Goal: Obtain resource: Download file/media

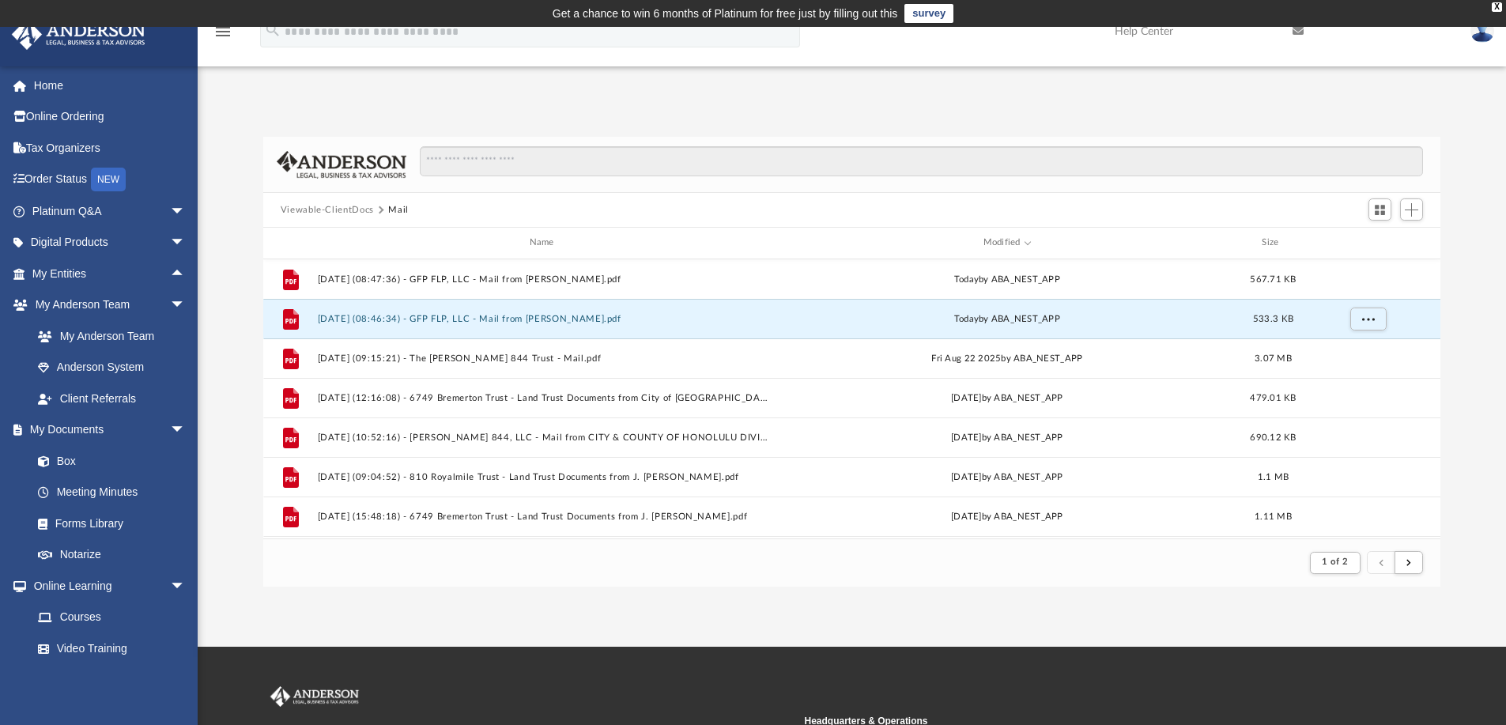
scroll to position [299, 1165]
click at [350, 213] on button "Viewable-ClientDocs" at bounding box center [327, 210] width 93 height 14
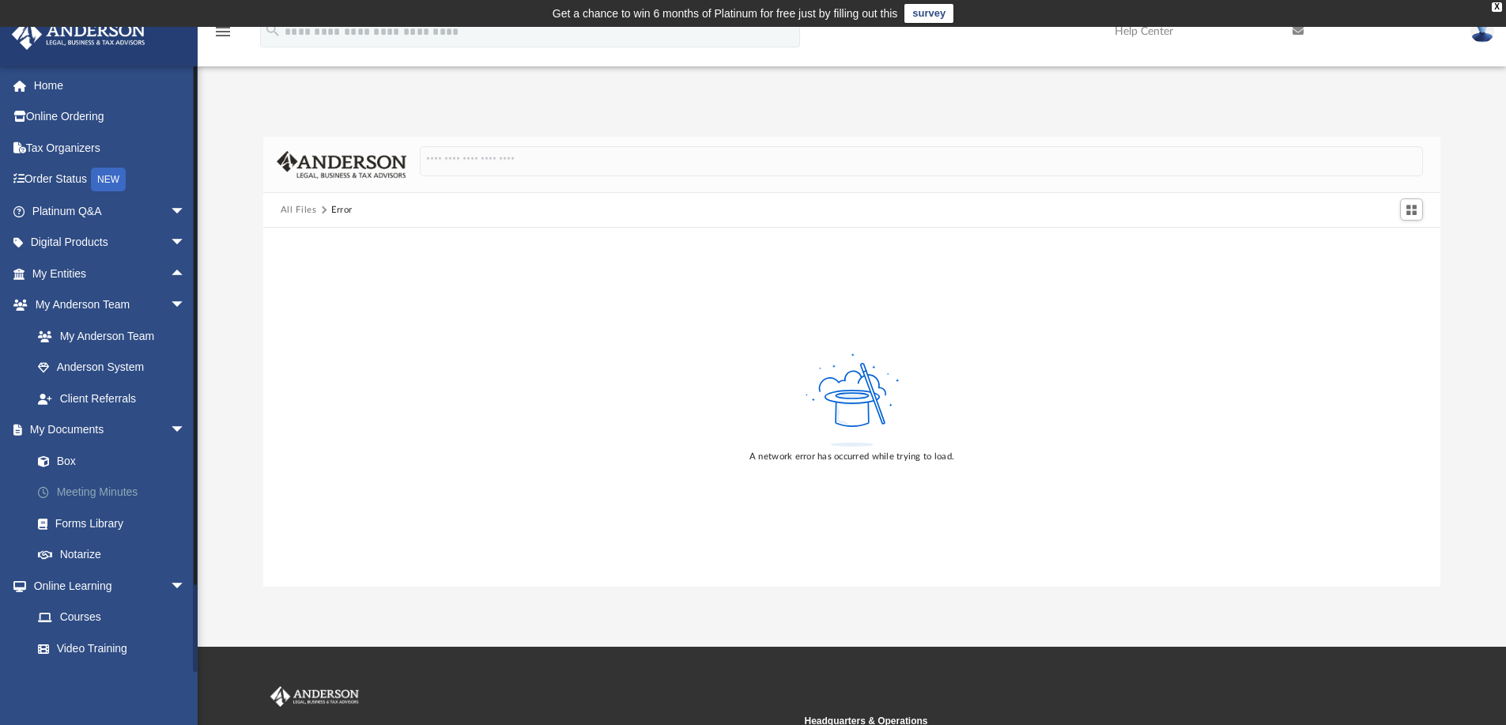
click at [87, 489] on link "Meeting Minutes" at bounding box center [115, 493] width 187 height 32
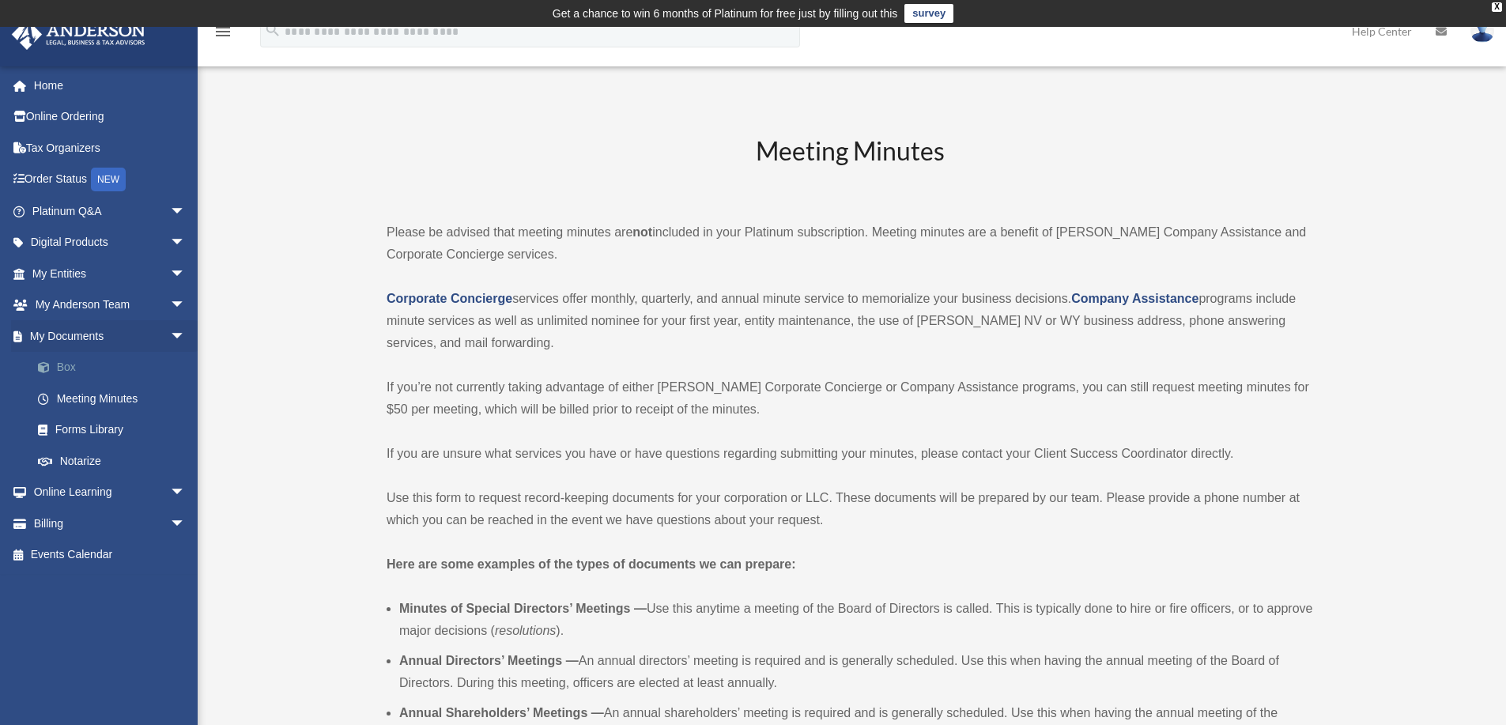
click at [70, 369] on link "Box" at bounding box center [115, 368] width 187 height 32
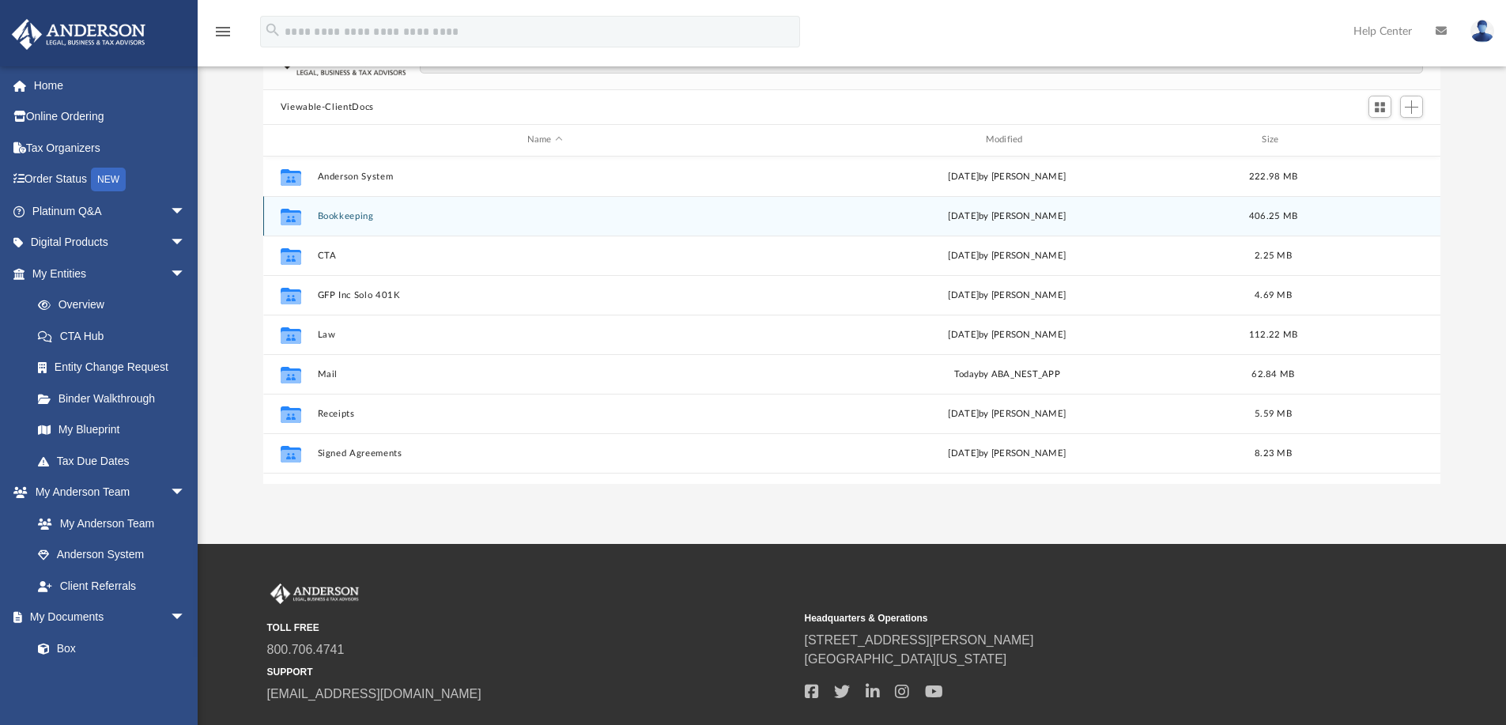
click at [348, 210] on div "Collaborated Folder Bookkeeping Fri Sep 5 2025 by Jeffrey Kanada 406.25 MB" at bounding box center [852, 216] width 1178 height 40
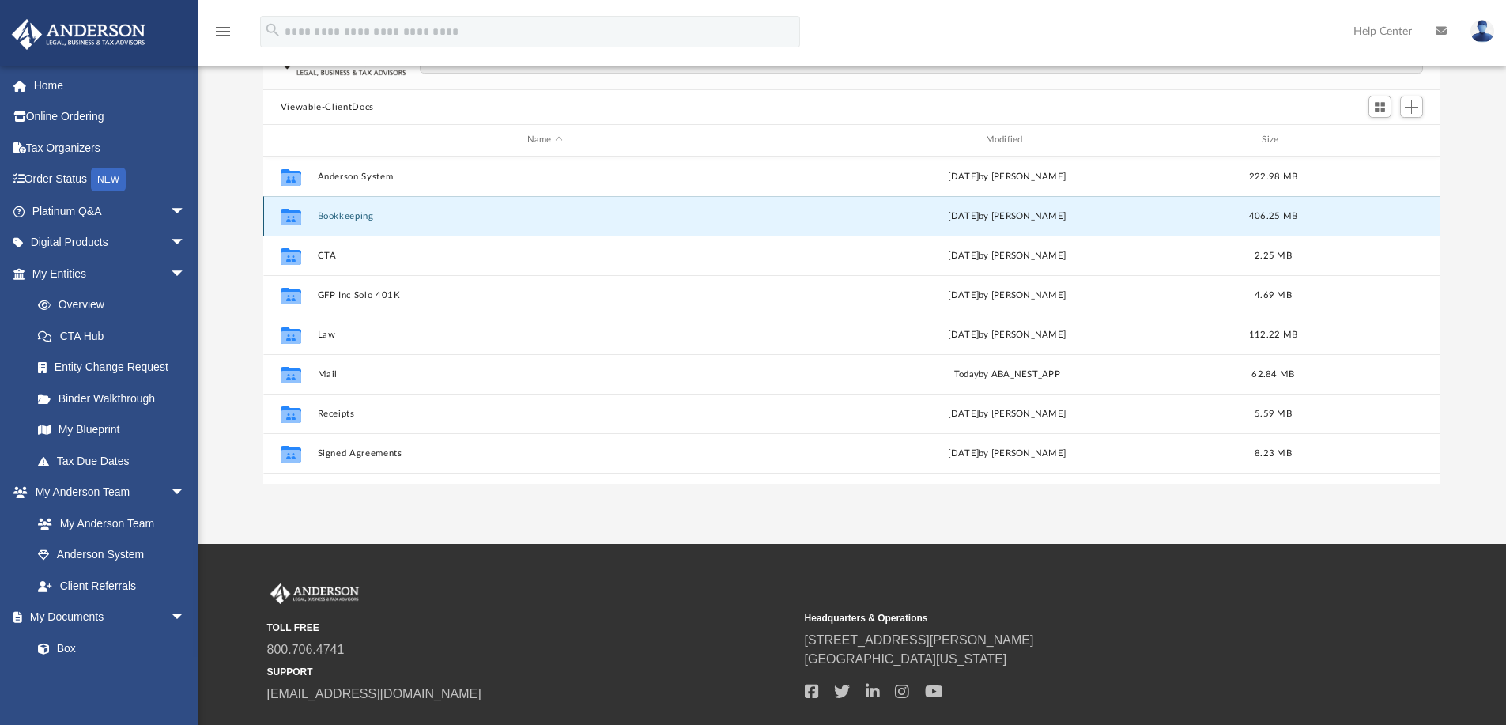
click at [337, 217] on button "Bookkeeping" at bounding box center [544, 216] width 455 height 10
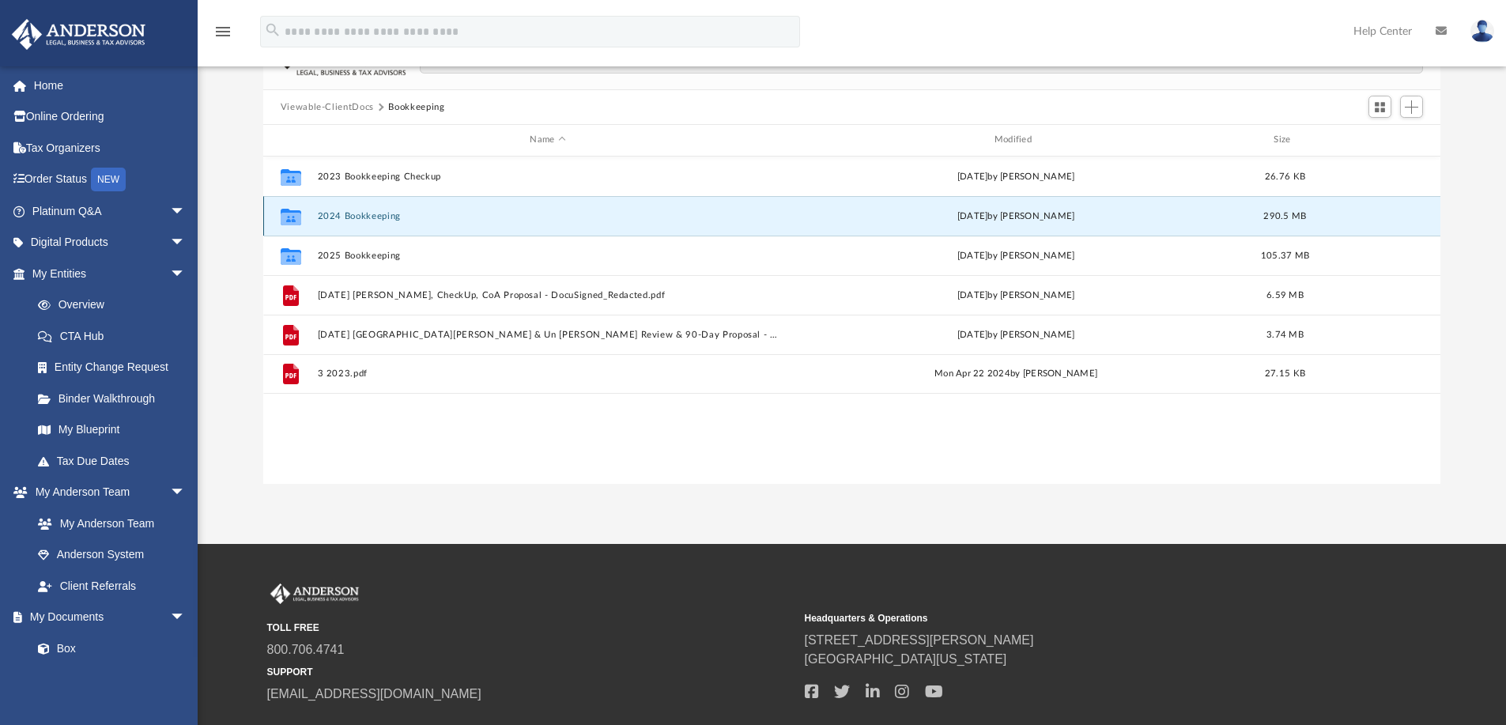
click at [351, 213] on button "2024 Bookkeeping" at bounding box center [547, 216] width 461 height 10
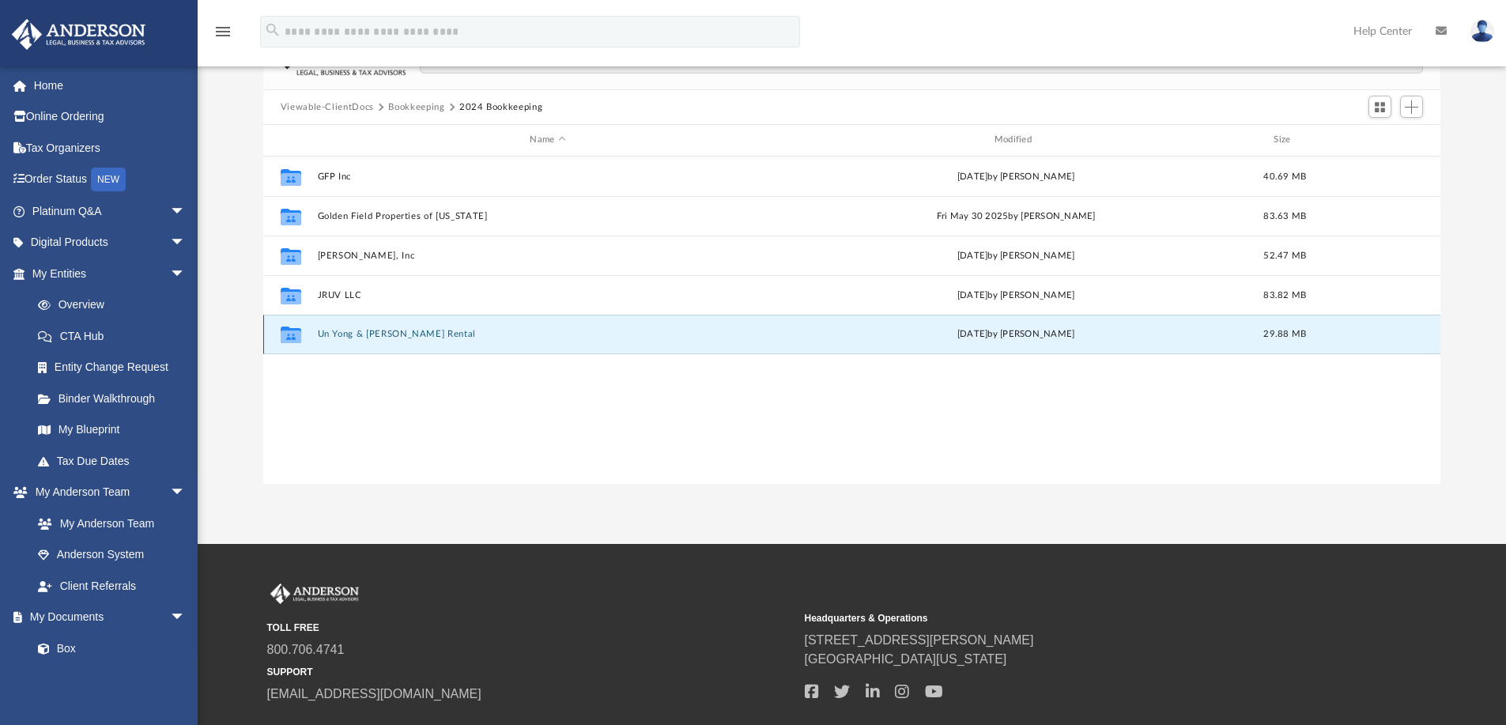
click at [363, 336] on button "Un Yong & Jeffrey Y Kanada Rental" at bounding box center [547, 334] width 461 height 10
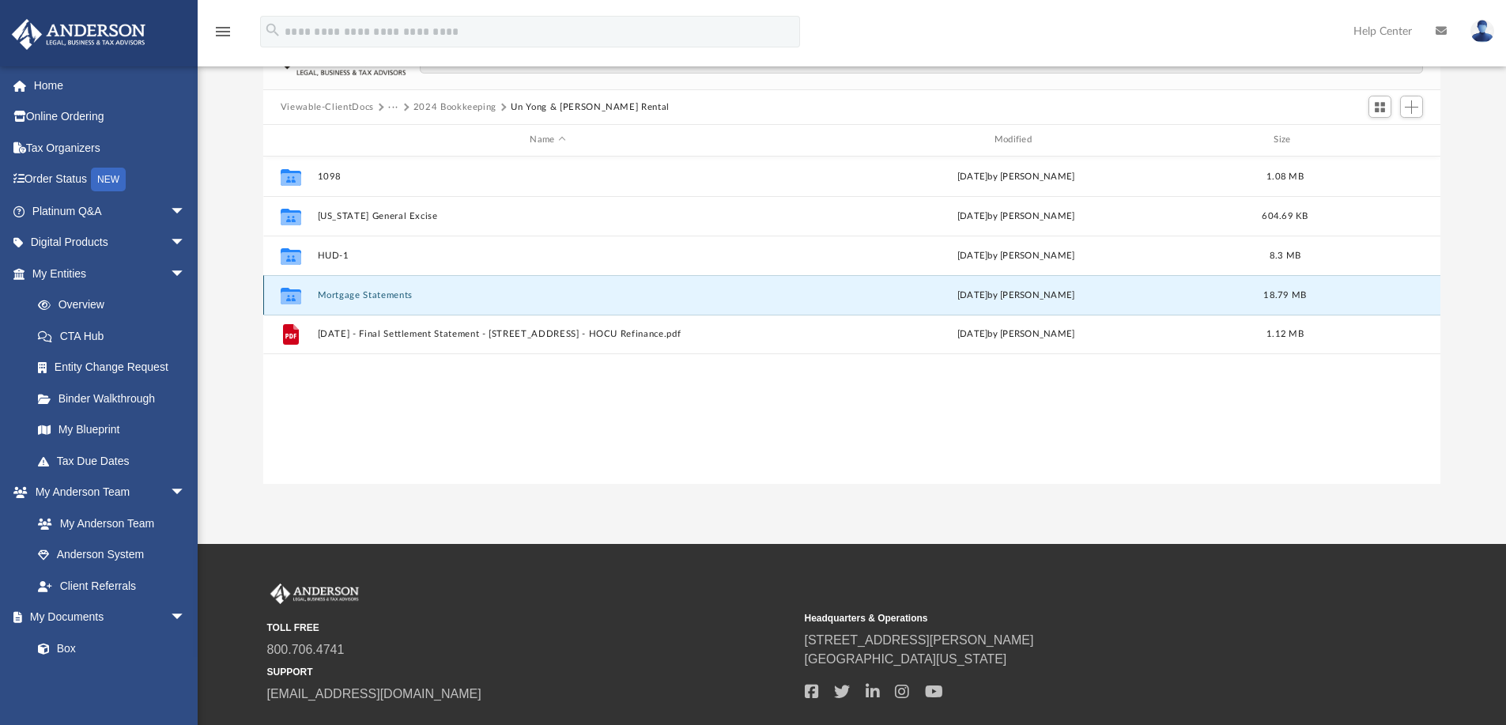
click at [362, 290] on button "Mortgage Statements" at bounding box center [547, 295] width 461 height 10
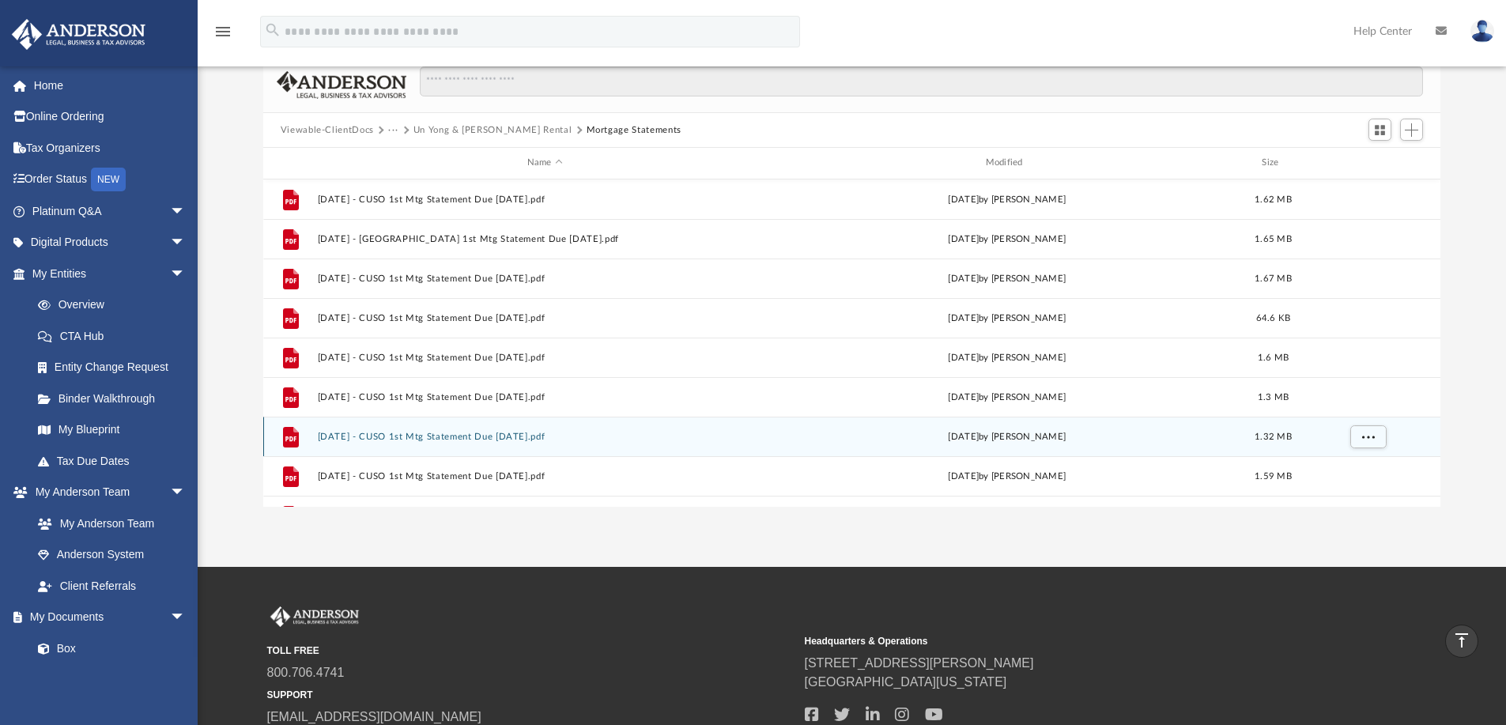
scroll to position [23, 0]
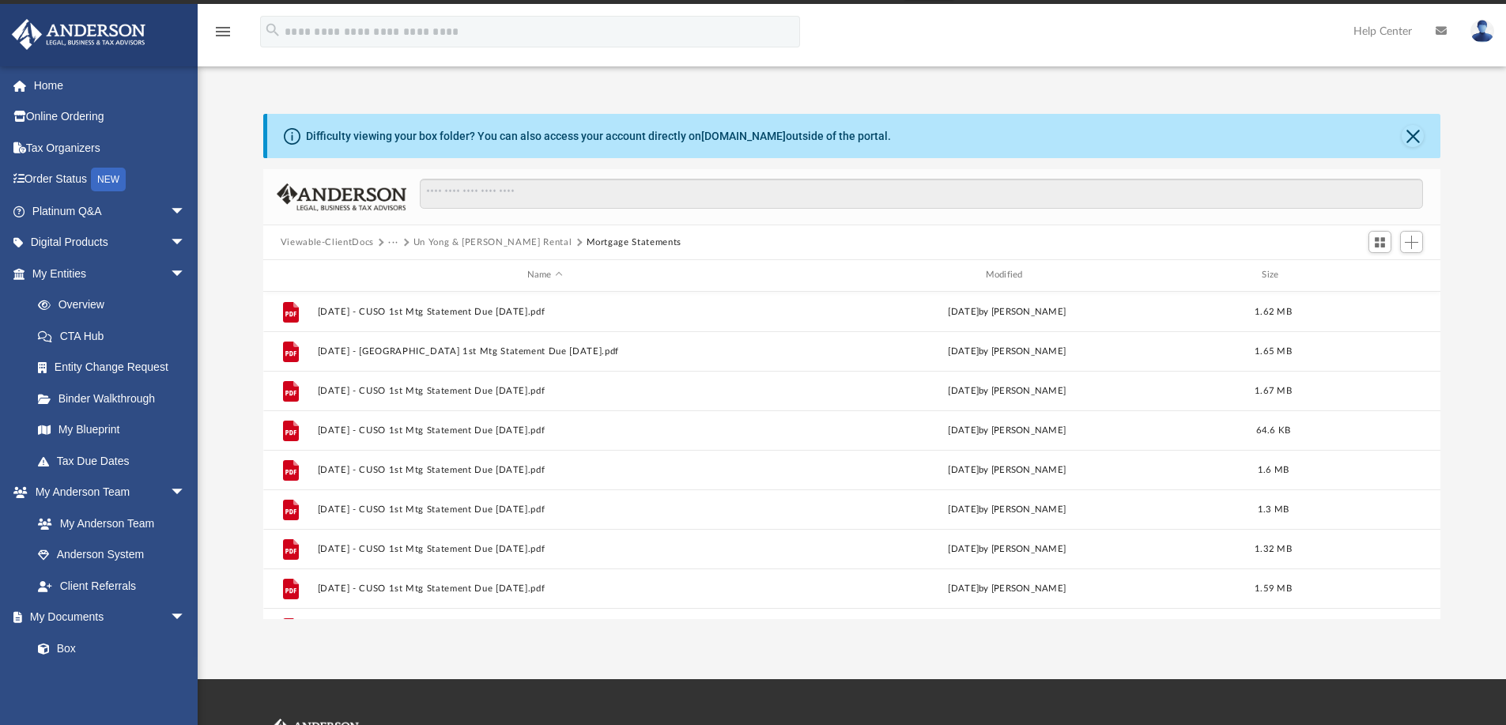
click at [519, 242] on button "Un Yong & Jeffrey Y Kanada Rental" at bounding box center [493, 243] width 159 height 14
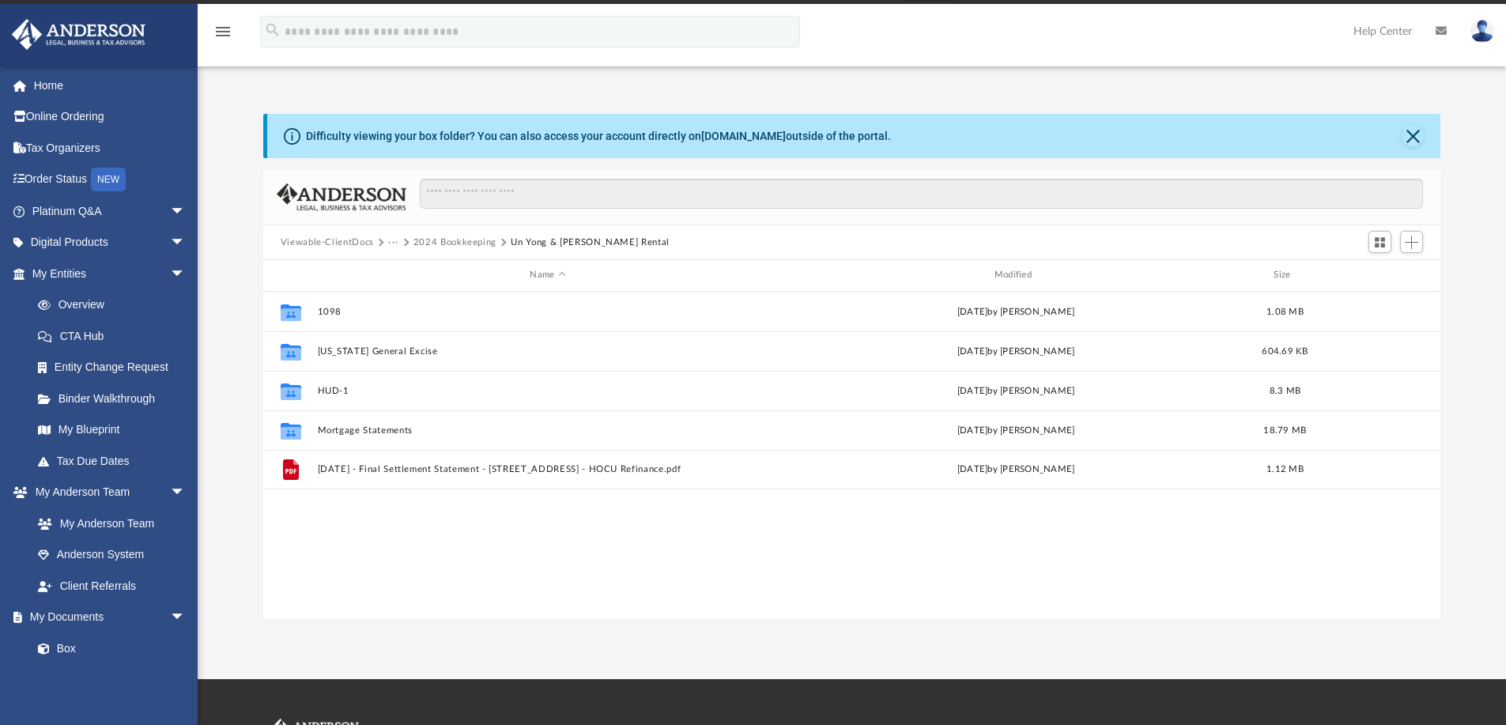
click at [388, 244] on button "···" at bounding box center [393, 243] width 10 height 14
click at [413, 270] on li "Bookkeeping" at bounding box center [425, 270] width 57 height 17
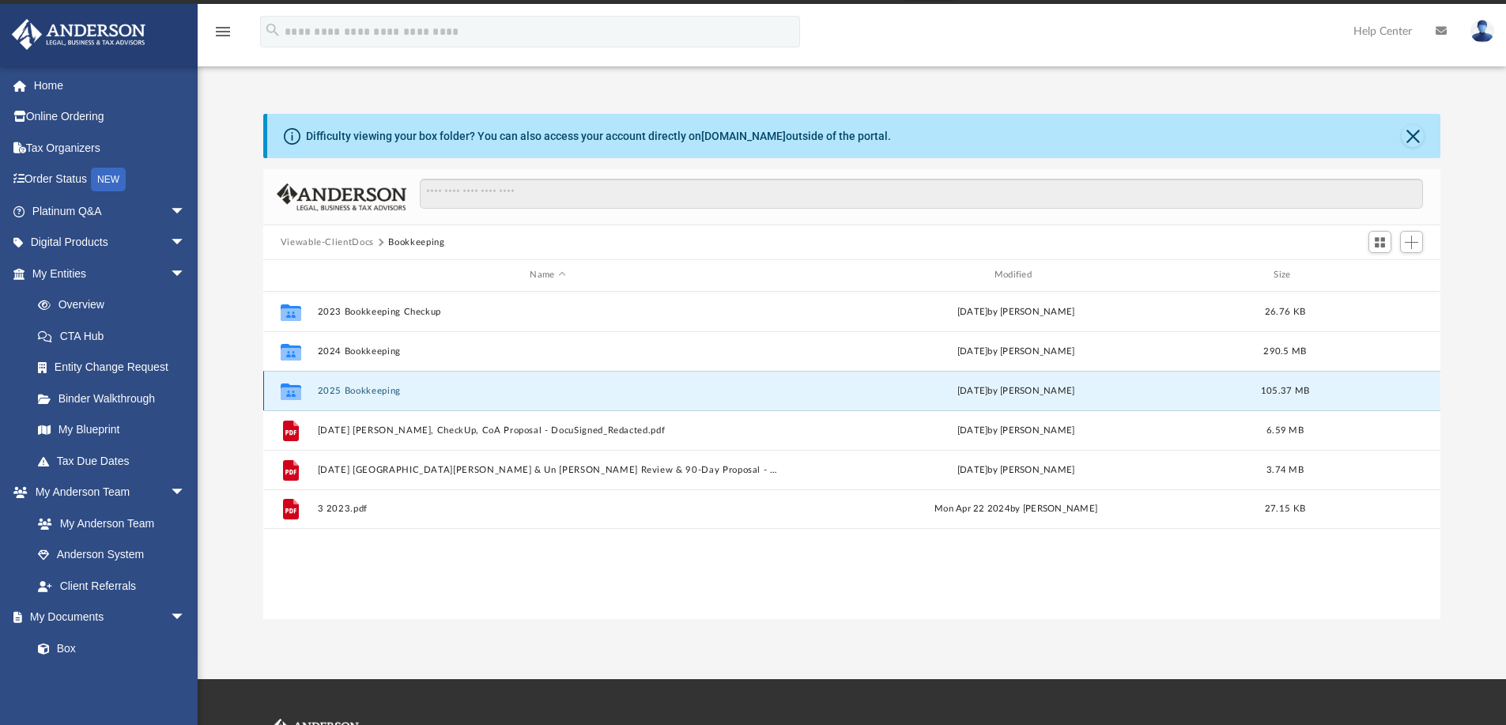
click at [361, 391] on button "2025 Bookkeeping" at bounding box center [547, 391] width 461 height 10
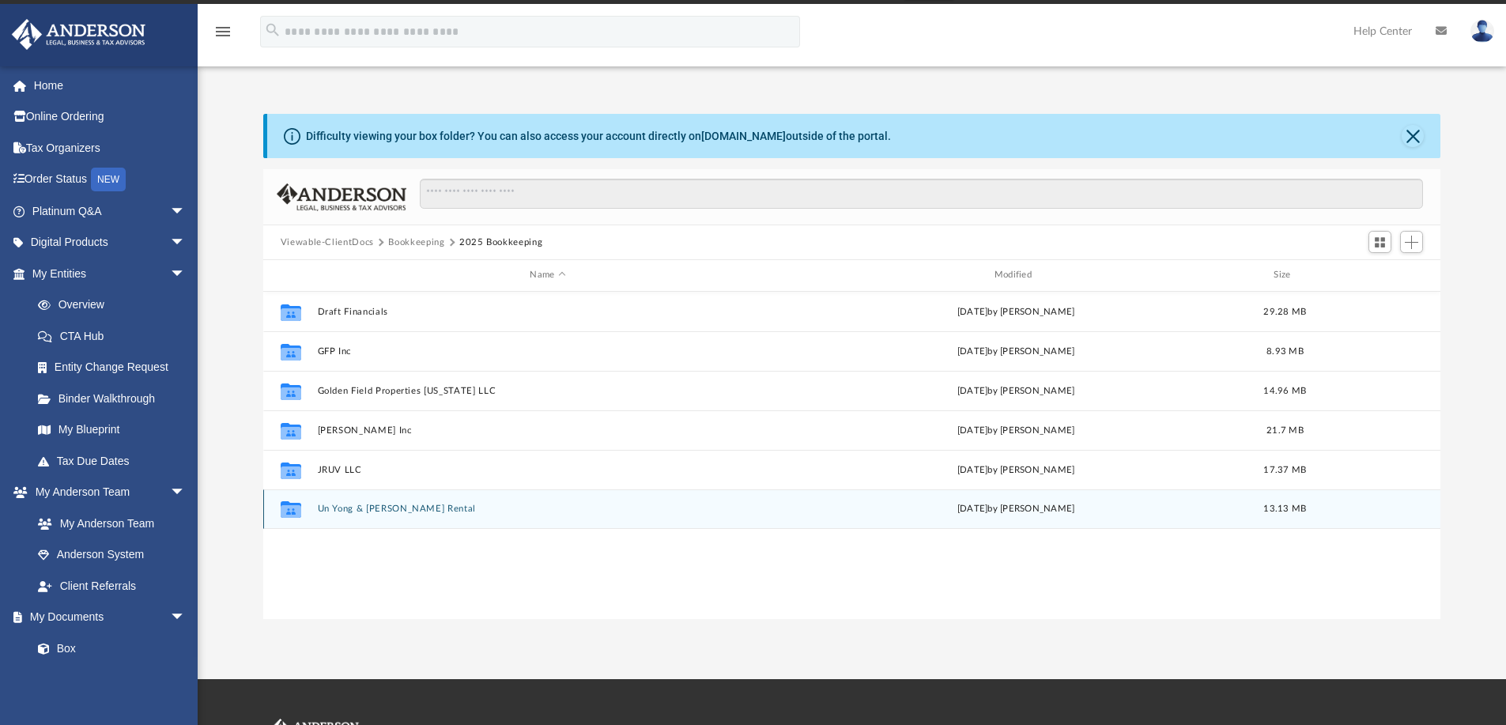
click at [344, 504] on button "Un Yong & Jeffrey Y Kanada Rental" at bounding box center [547, 509] width 461 height 10
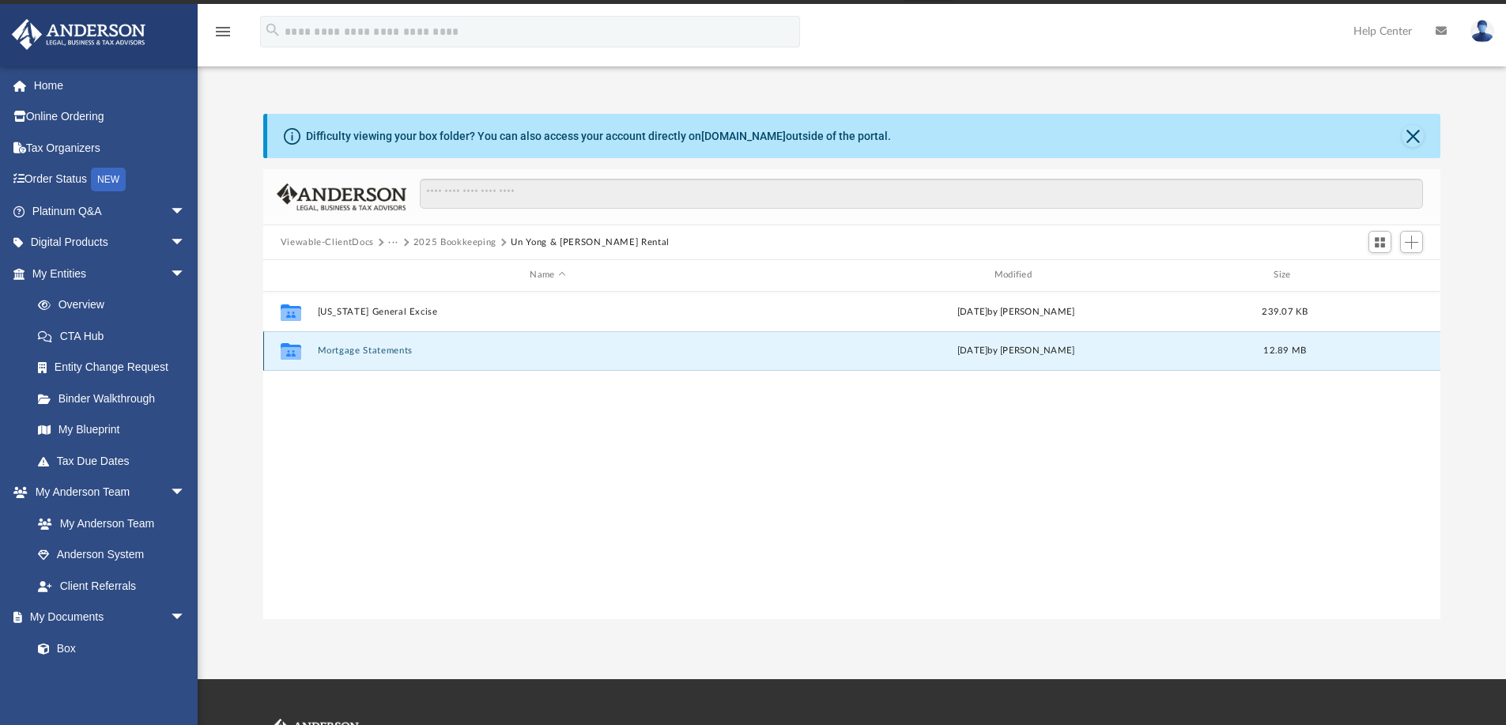
click at [357, 346] on button "Mortgage Statements" at bounding box center [547, 351] width 461 height 10
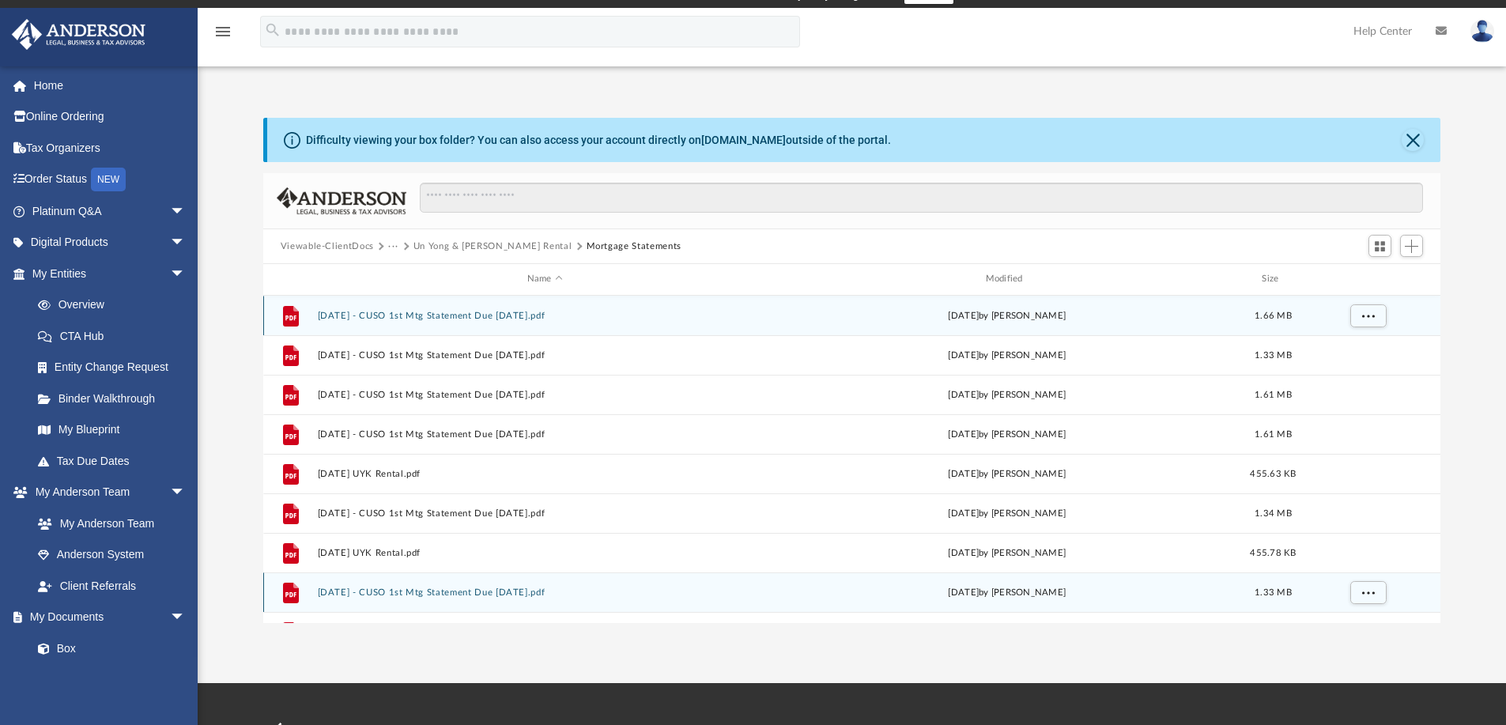
scroll to position [0, 0]
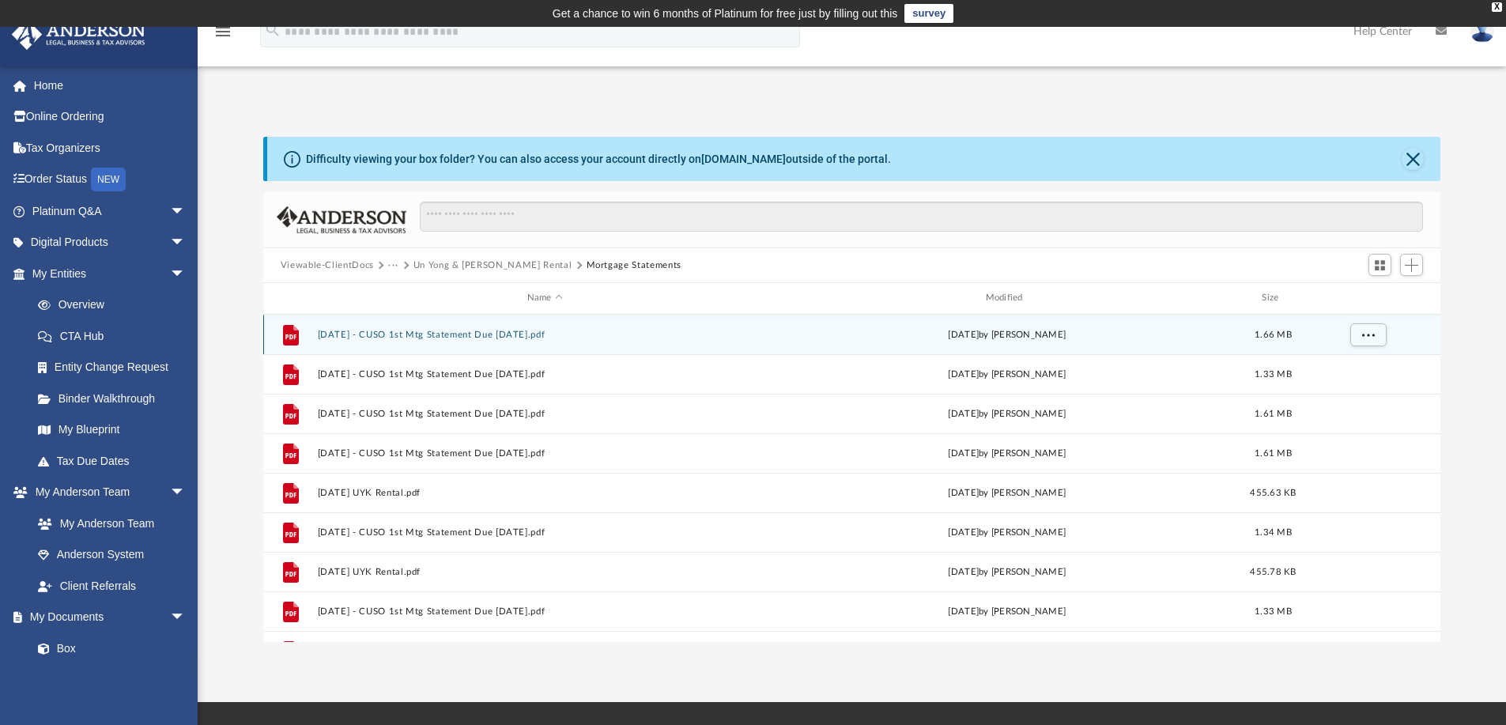
click at [401, 332] on button "2025-01-17 - CUSO 1st Mtg Statement Due 02-01-2025.pdf" at bounding box center [544, 335] width 455 height 10
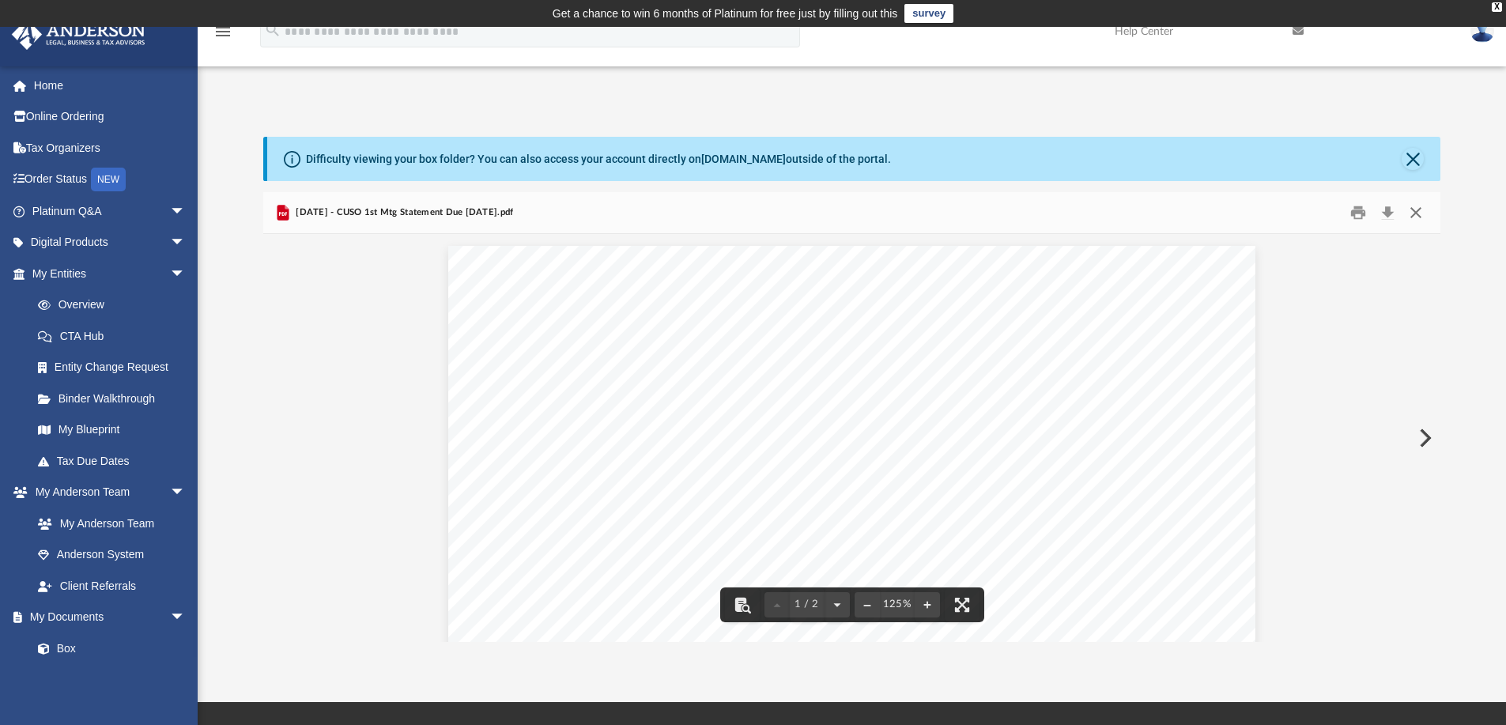
click at [1419, 215] on button "Close" at bounding box center [1416, 213] width 28 height 25
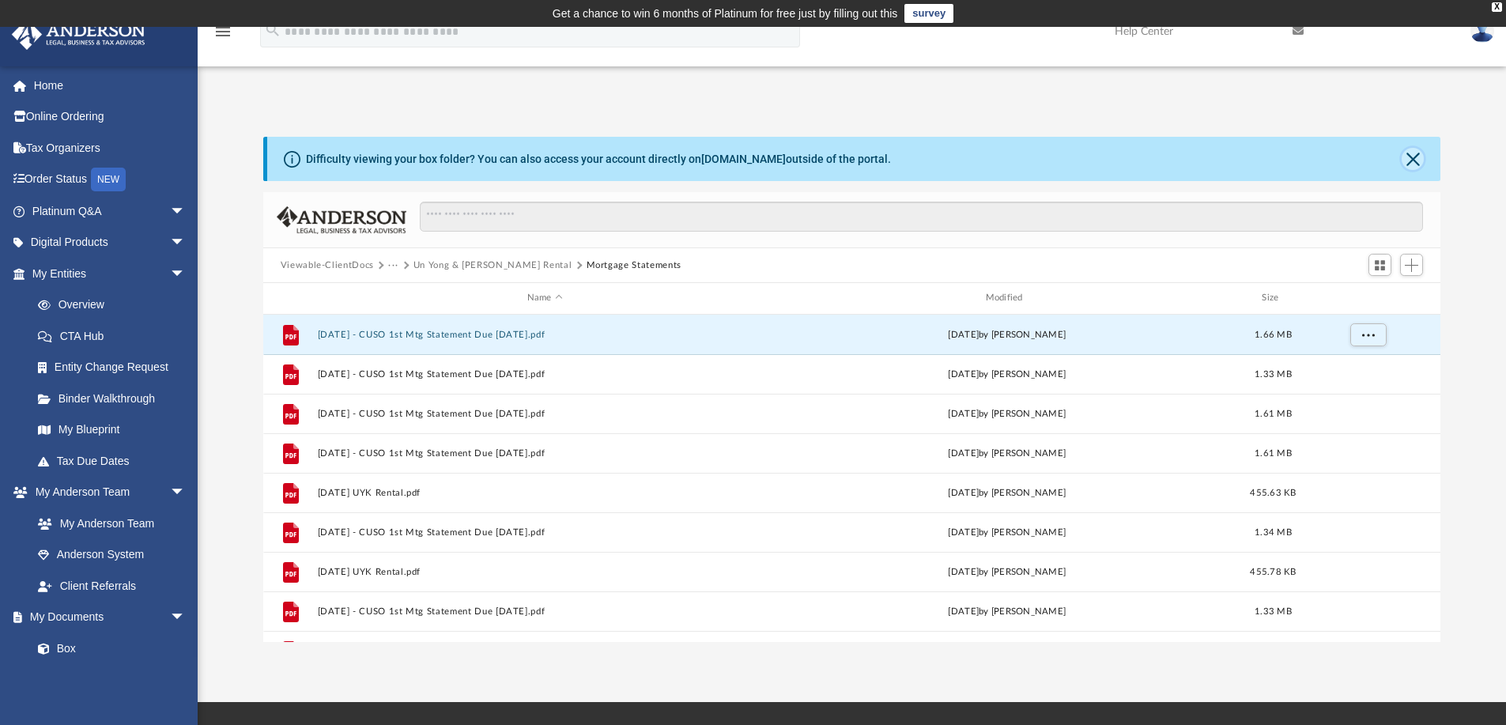
click at [1414, 161] on button "Close" at bounding box center [1413, 159] width 22 height 22
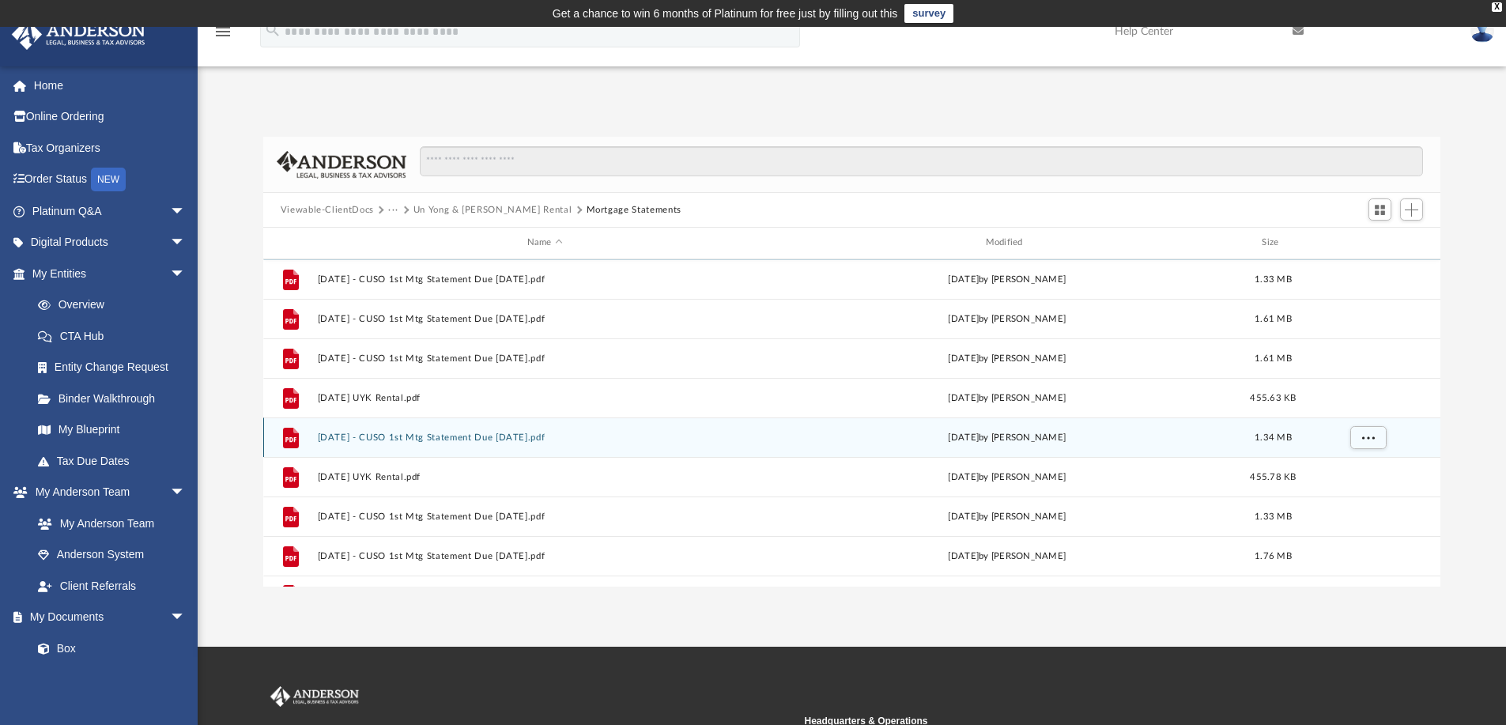
scroll to position [67, 0]
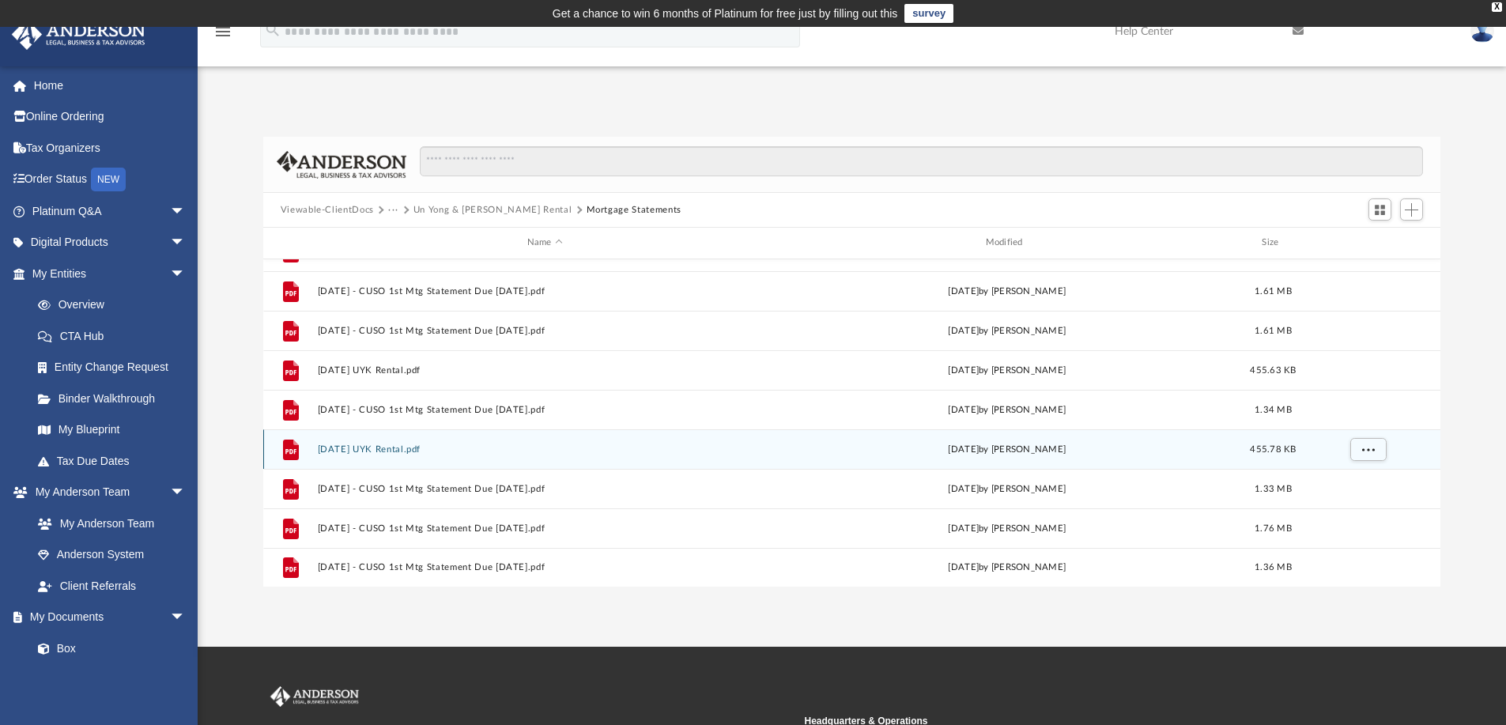
click at [402, 448] on button "2025-06-16 UYK Rental.pdf" at bounding box center [544, 449] width 455 height 10
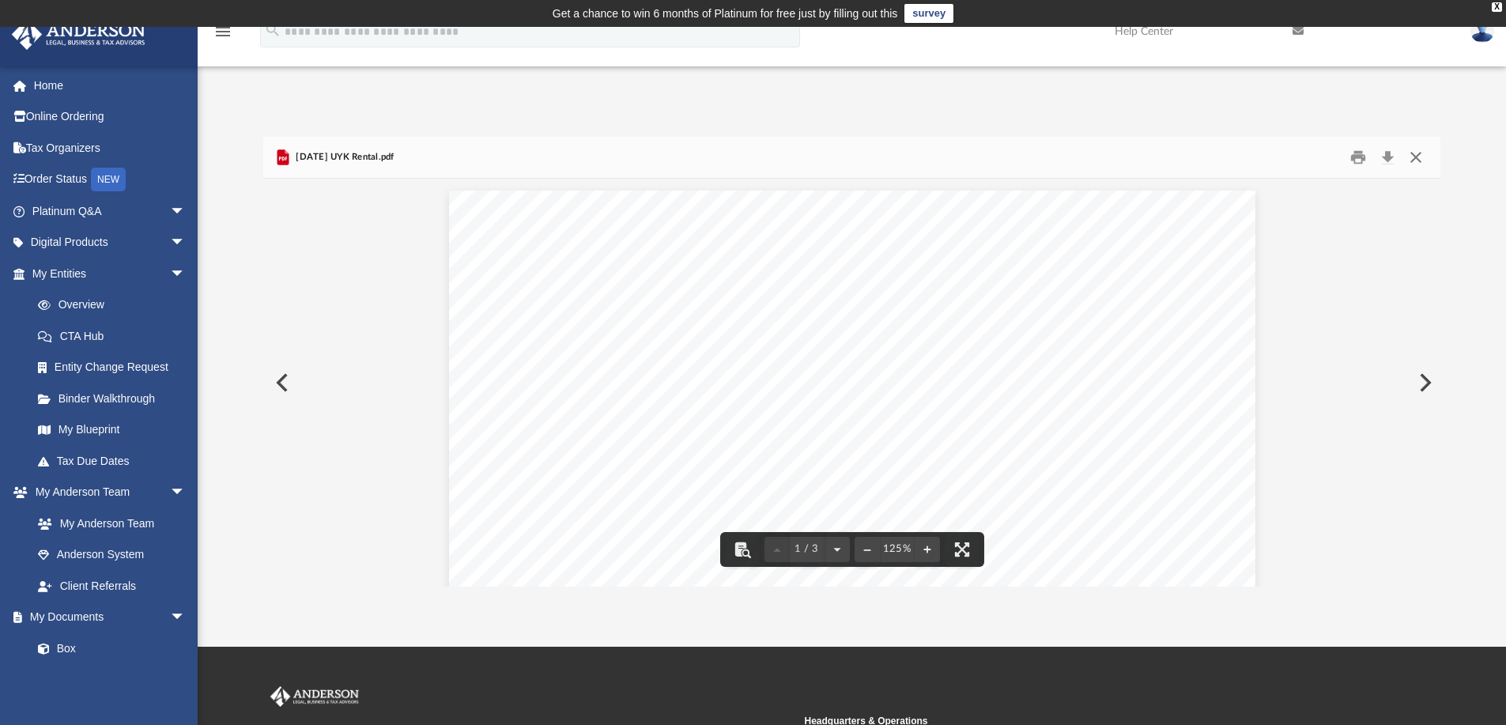
click at [1416, 160] on button "Close" at bounding box center [1416, 157] width 28 height 25
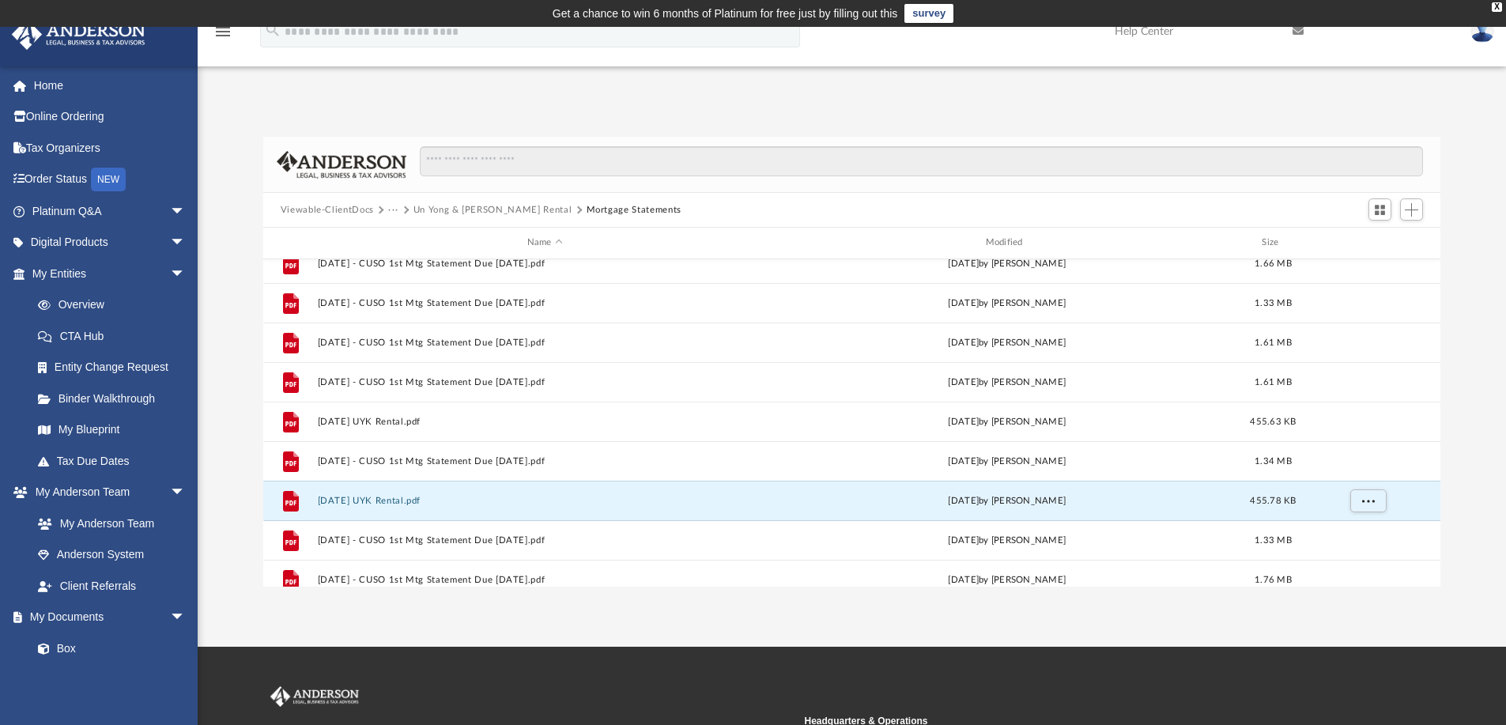
scroll to position [0, 0]
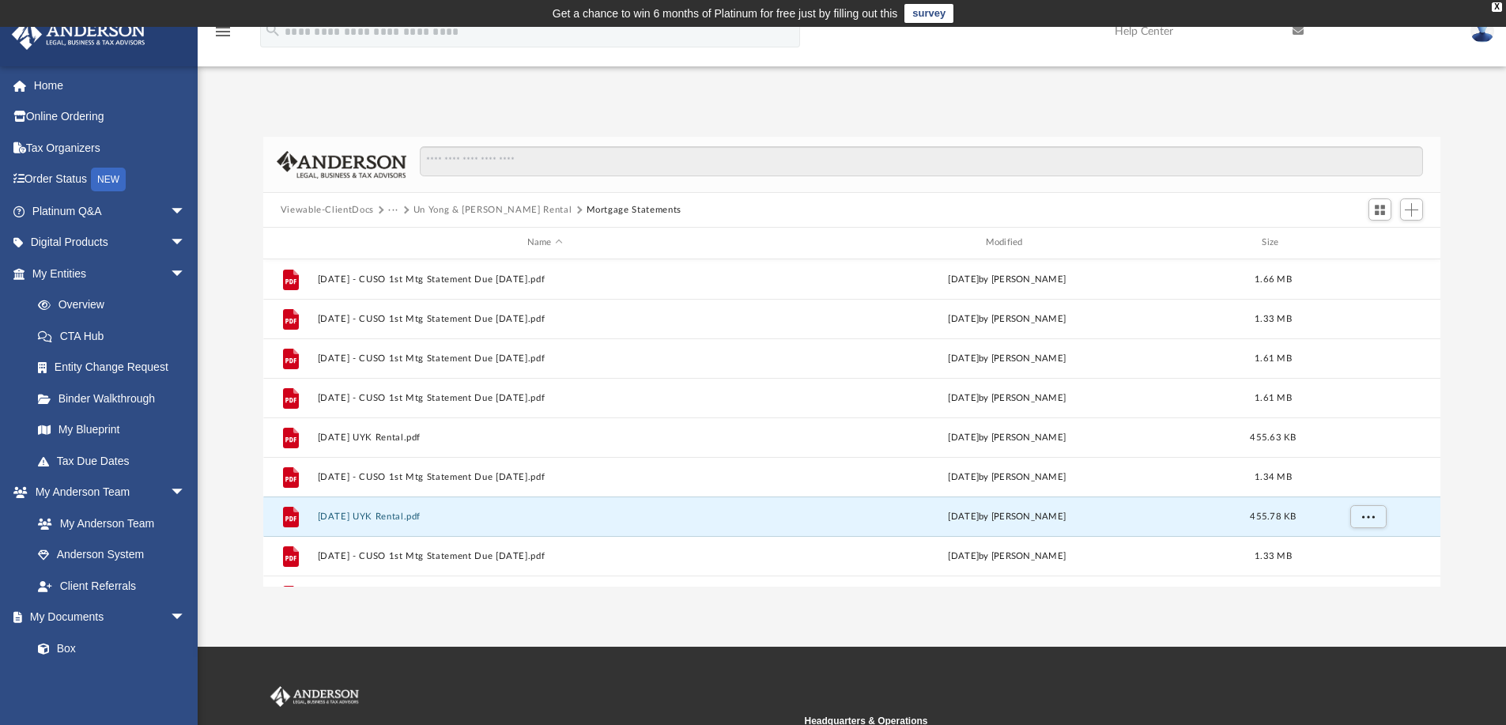
click at [395, 212] on button "···" at bounding box center [393, 210] width 10 height 14
click at [418, 242] on li "Bookkeeping" at bounding box center [438, 237] width 82 height 17
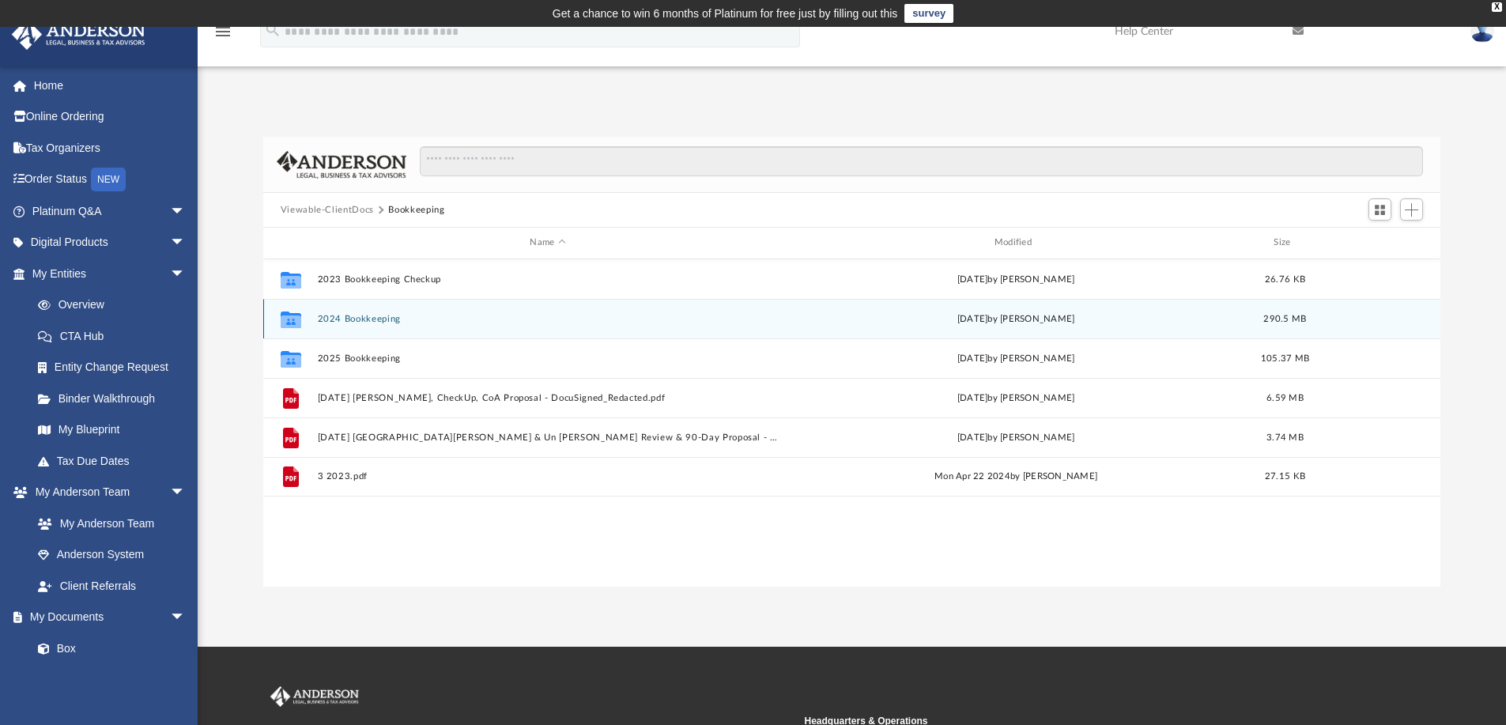
click at [381, 318] on button "2024 Bookkeeping" at bounding box center [547, 319] width 461 height 10
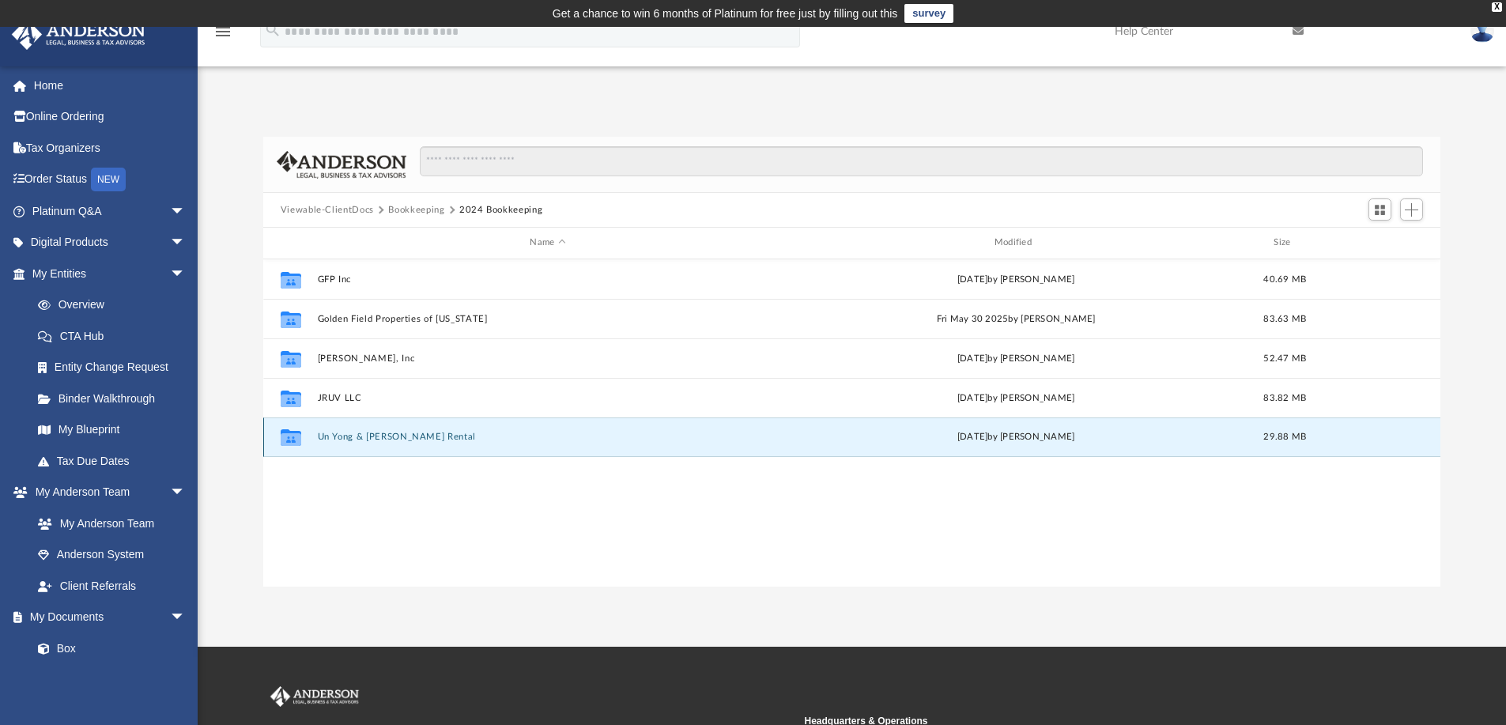
click at [360, 439] on button "Un Yong & Jeffrey Y Kanada Rental" at bounding box center [547, 437] width 461 height 10
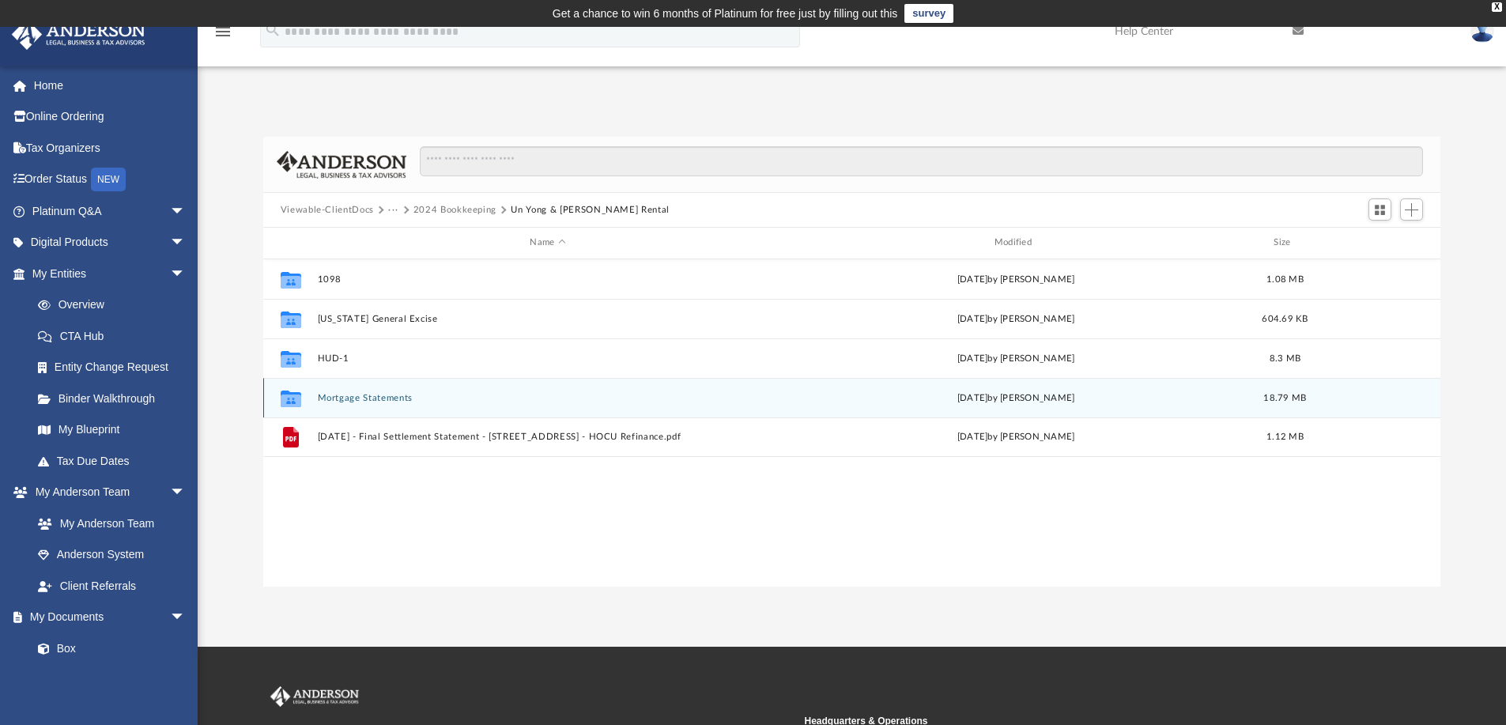
click at [361, 396] on button "Mortgage Statements" at bounding box center [547, 398] width 461 height 10
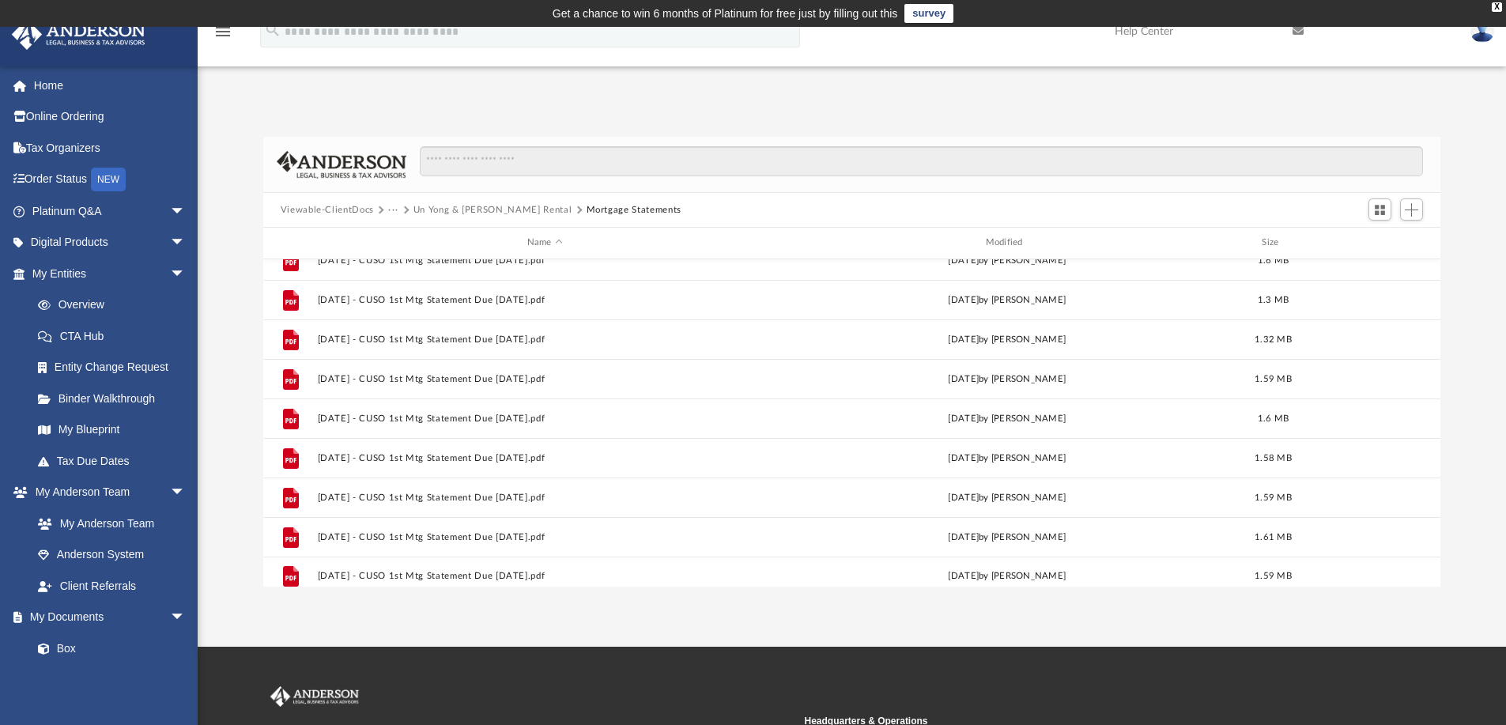
scroll to position [186, 0]
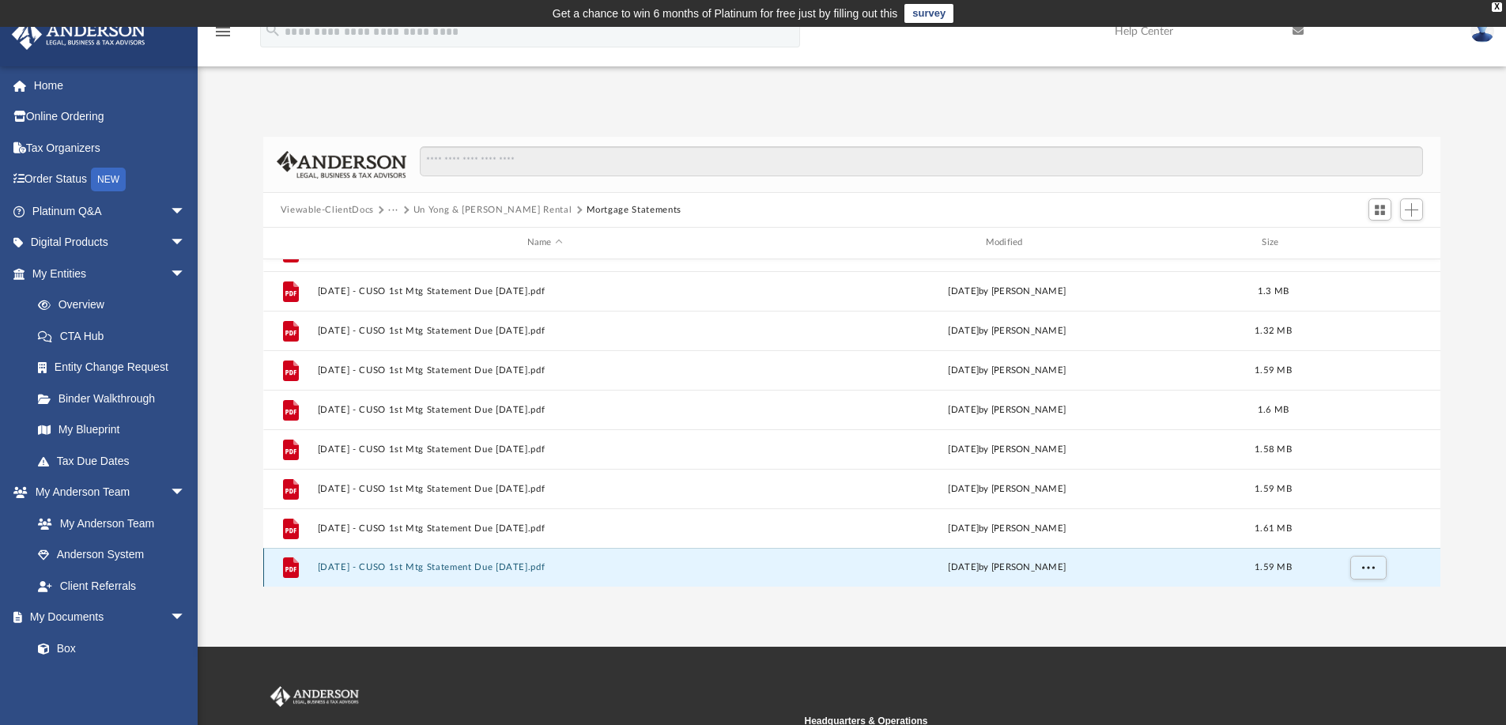
click at [335, 567] on button "2024-12-17 - CUSO 1st Mtg Statement Due 01-01-2025.pdf" at bounding box center [544, 567] width 455 height 10
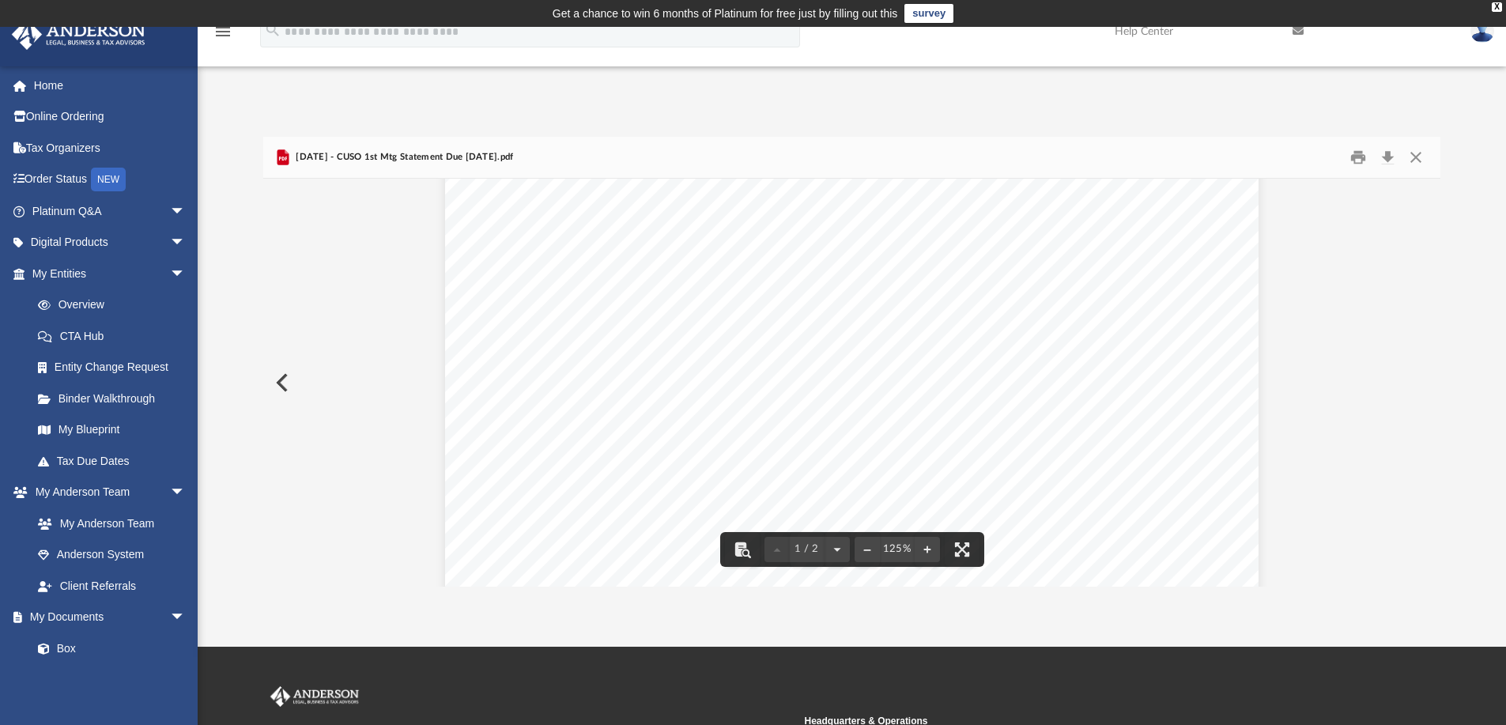
scroll to position [0, 0]
click at [1414, 161] on button "Close" at bounding box center [1416, 157] width 28 height 25
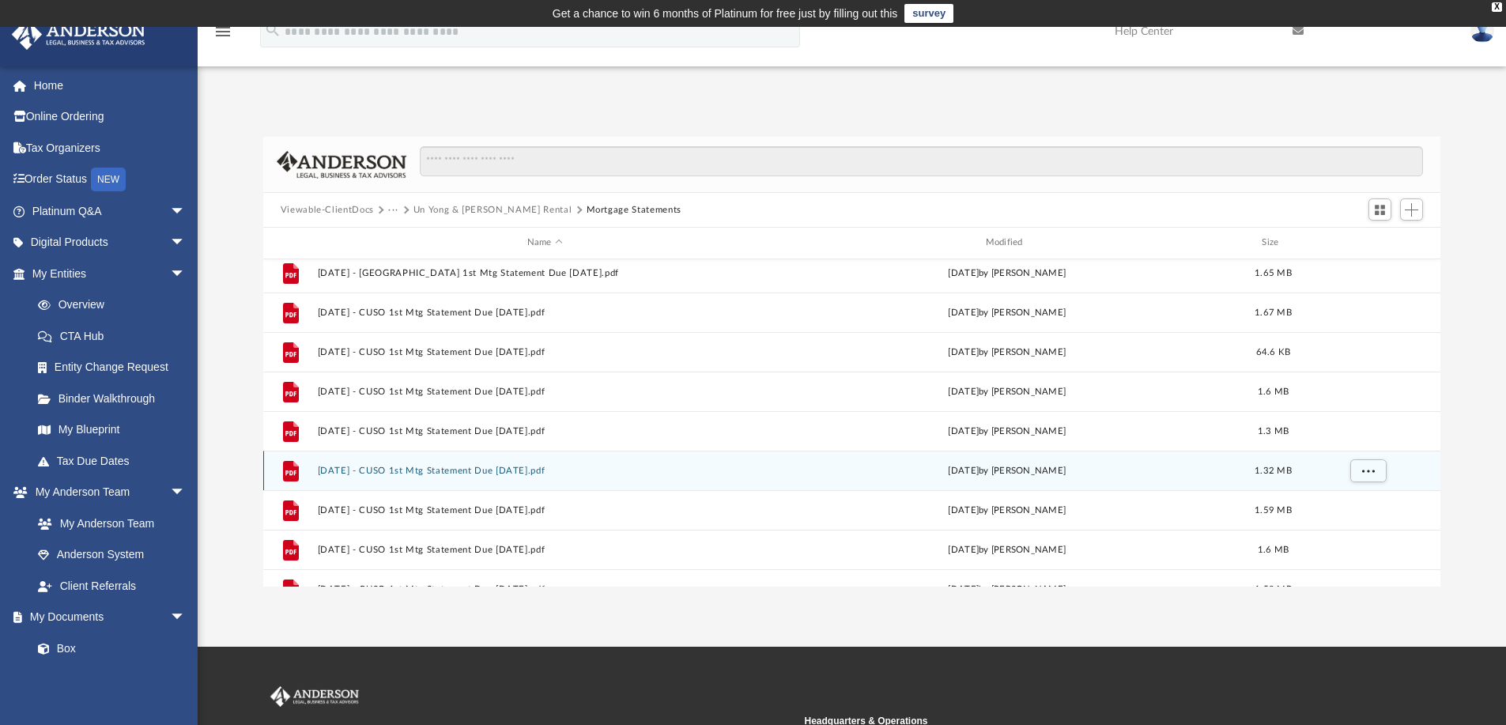
scroll to position [28, 0]
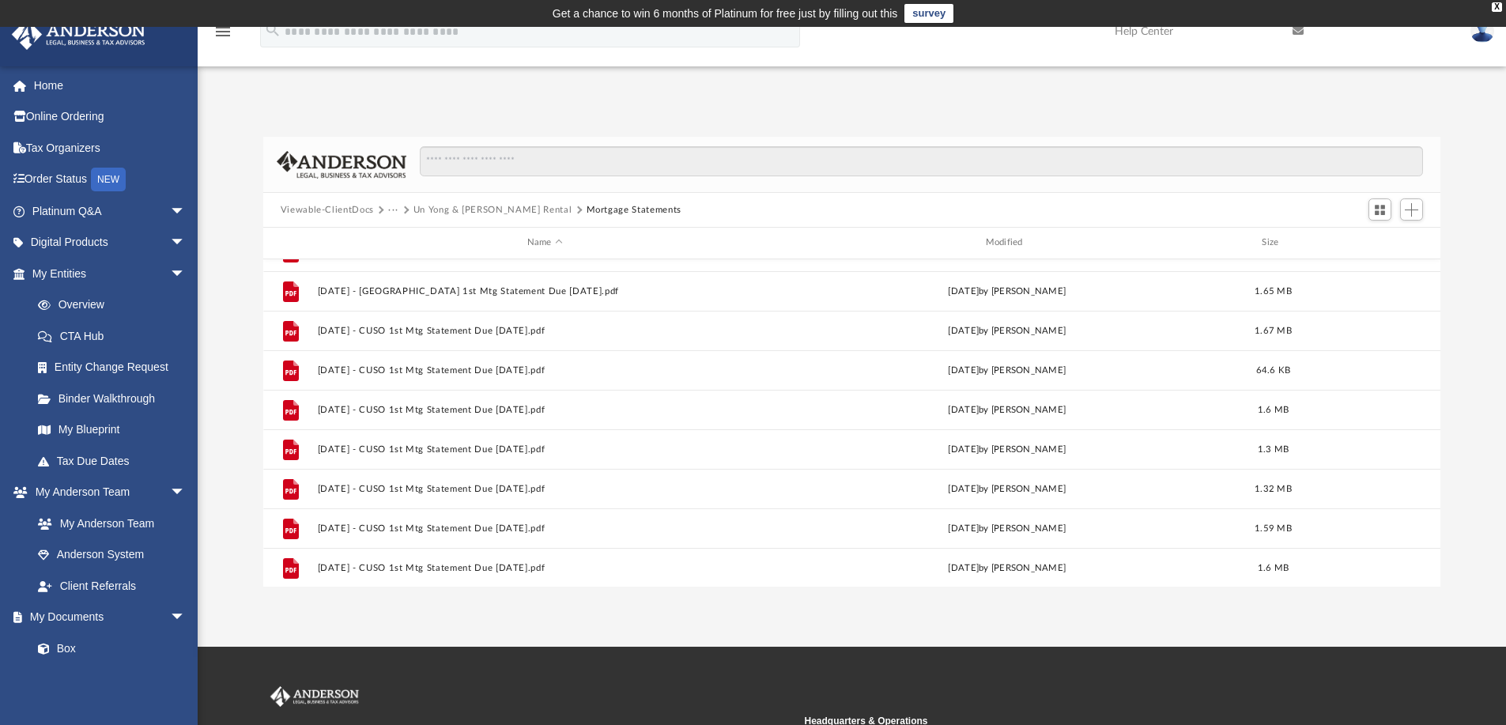
click at [395, 211] on button "···" at bounding box center [393, 210] width 10 height 14
click at [495, 208] on button "Un Yong & Jeffrey Y Kanada Rental" at bounding box center [493, 210] width 159 height 14
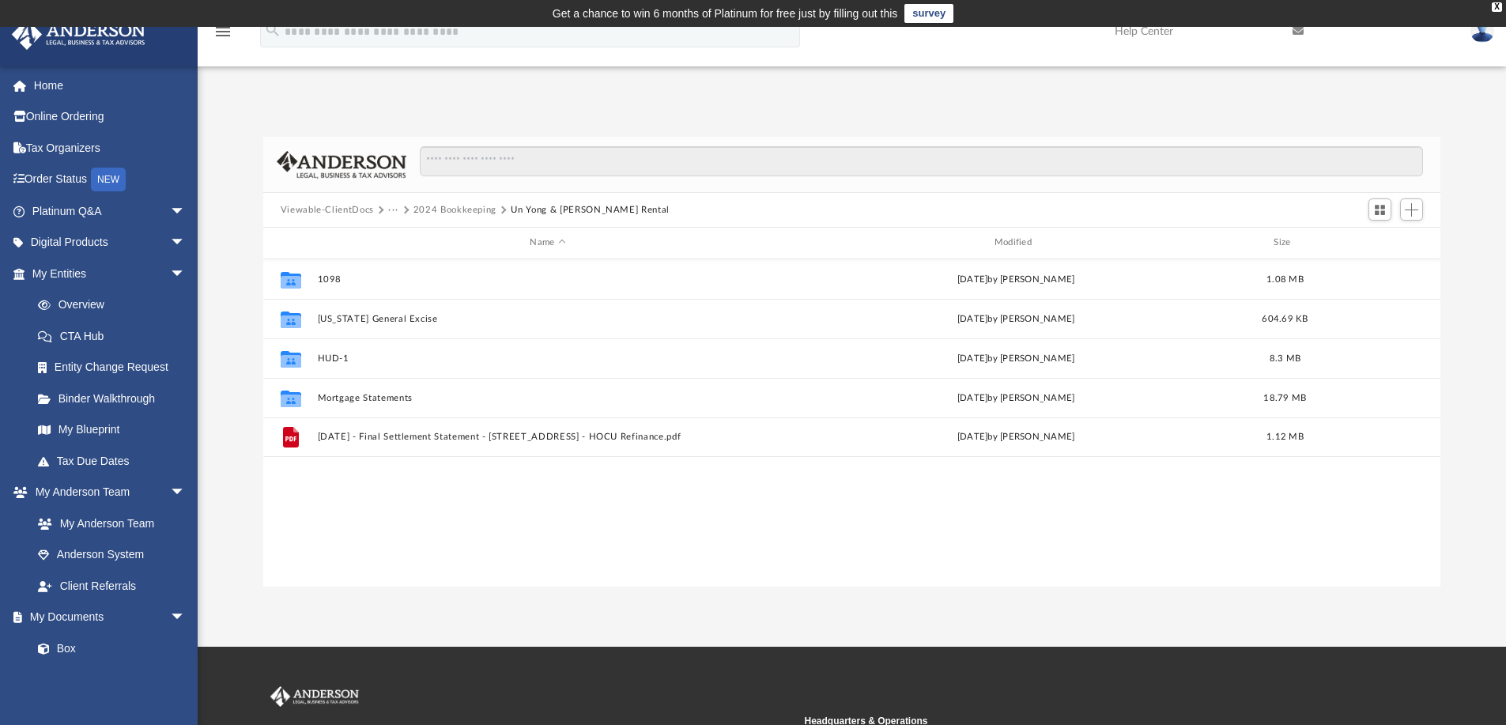
scroll to position [0, 0]
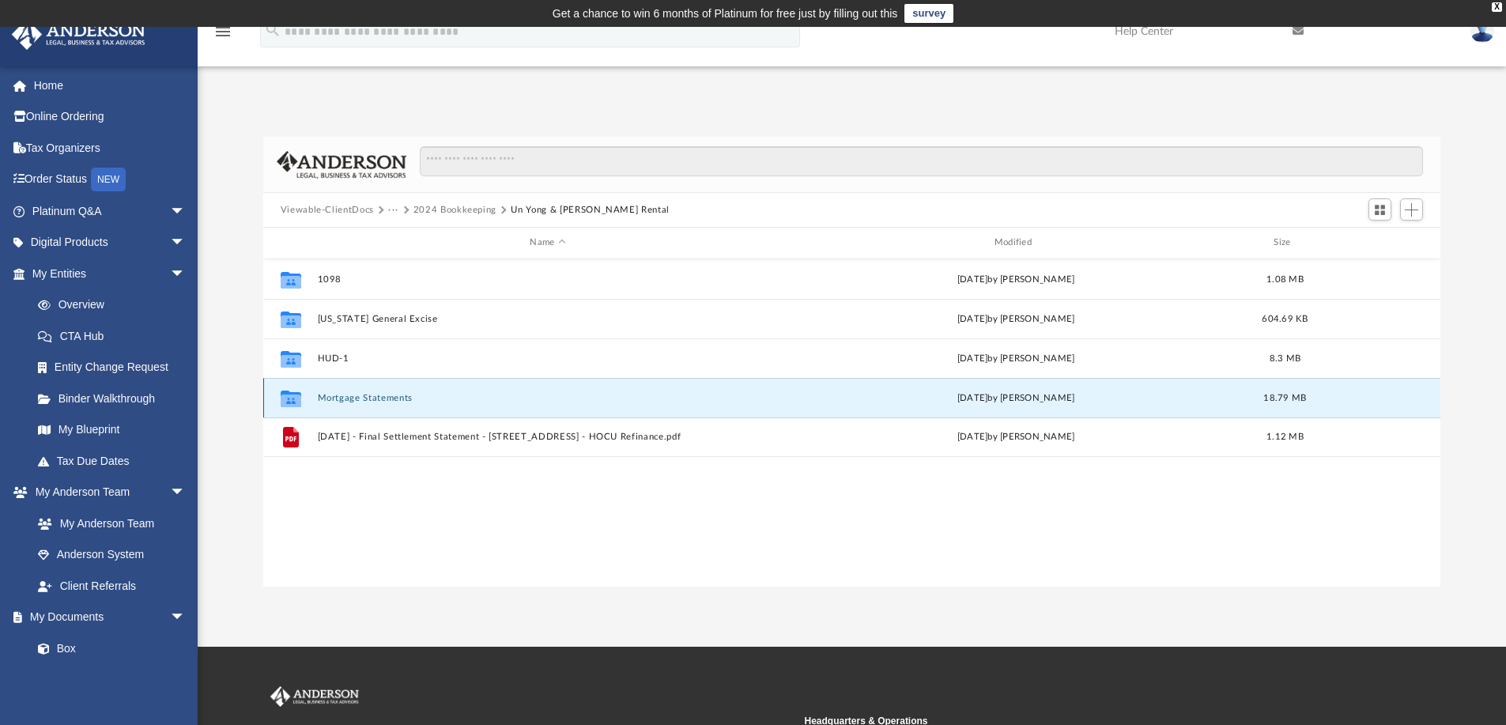
click at [379, 396] on button "Mortgage Statements" at bounding box center [547, 398] width 461 height 10
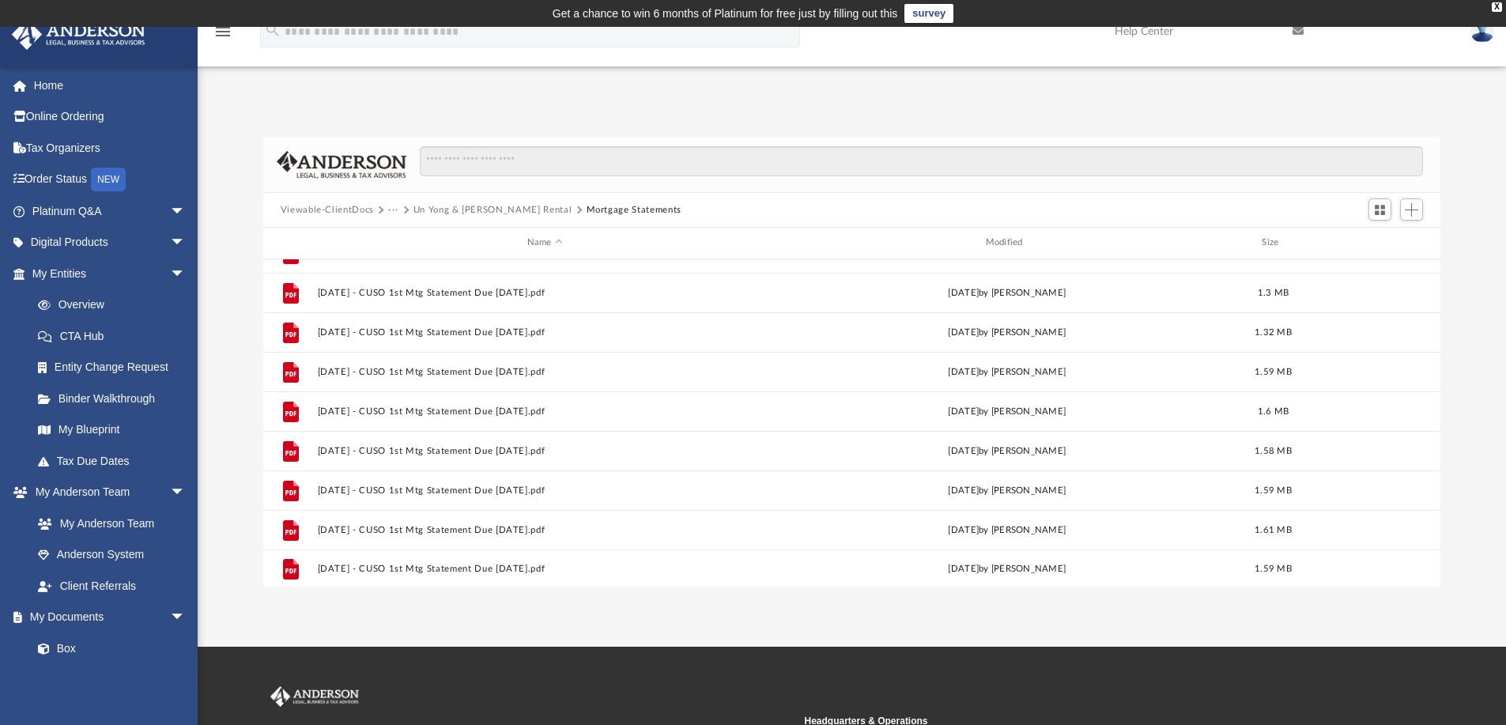
scroll to position [186, 0]
